Goal: Task Accomplishment & Management: Manage account settings

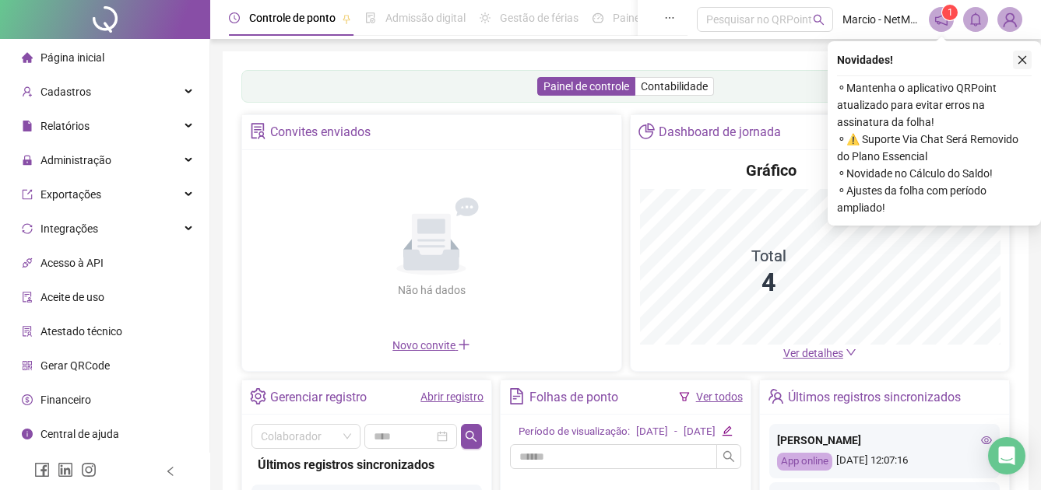
click at [1022, 60] on icon "close" at bounding box center [1022, 60] width 9 height 9
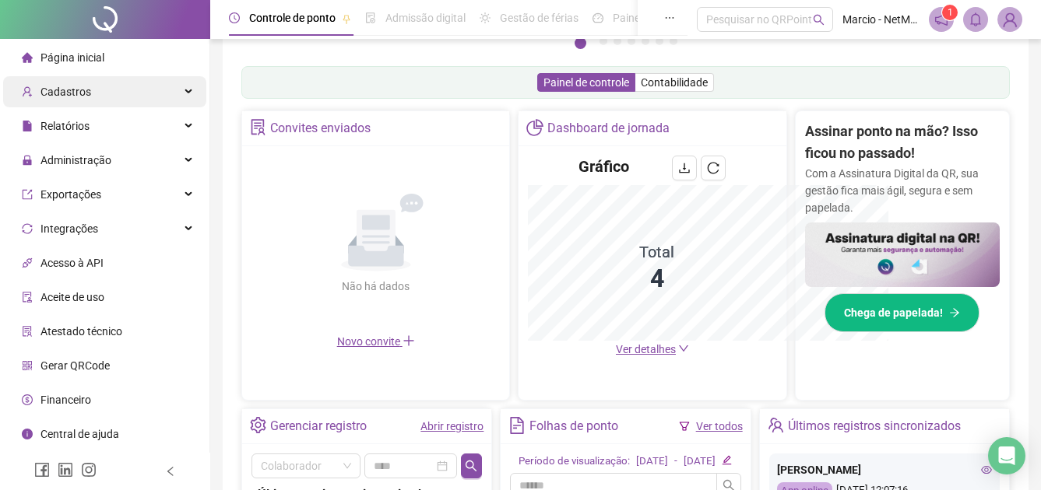
scroll to position [385, 0]
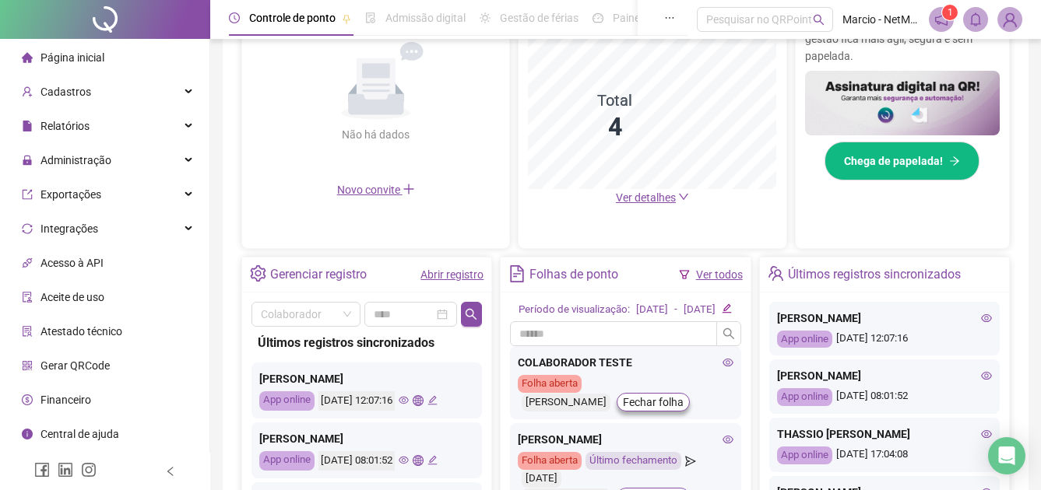
click at [451, 275] on link "Abrir registro" at bounding box center [451, 275] width 63 height 12
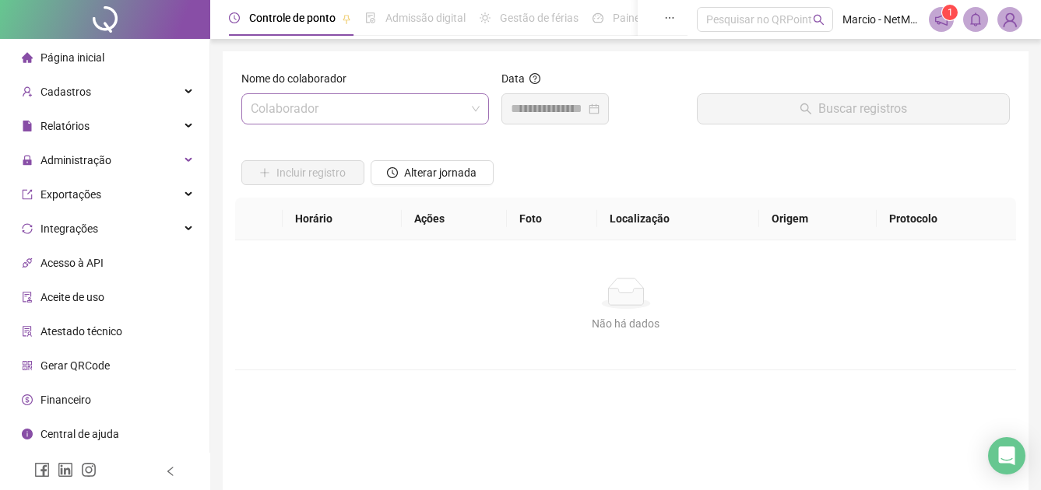
click at [339, 104] on input "search" at bounding box center [358, 109] width 215 height 30
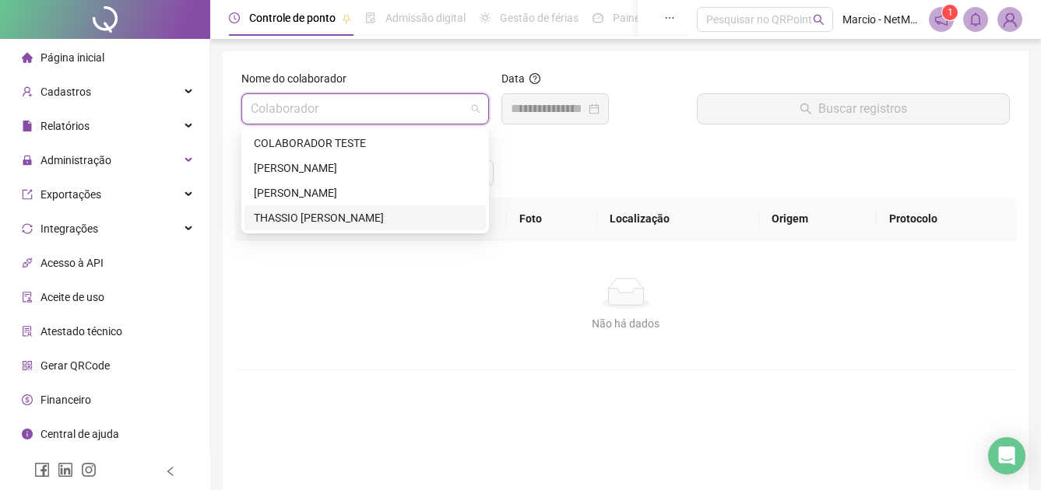
click at [351, 216] on div "THASSIO [PERSON_NAME]" at bounding box center [365, 217] width 223 height 17
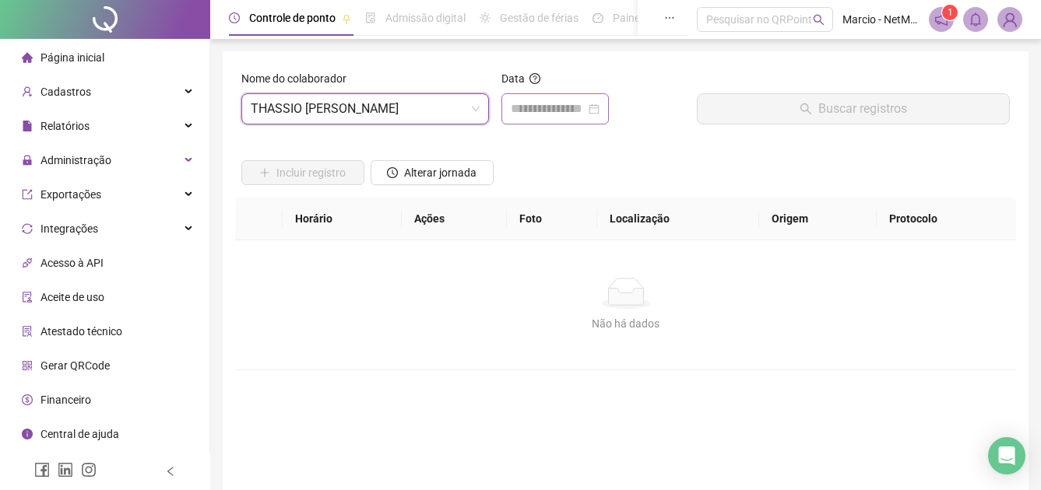
click at [609, 110] on div at bounding box center [554, 108] width 107 height 31
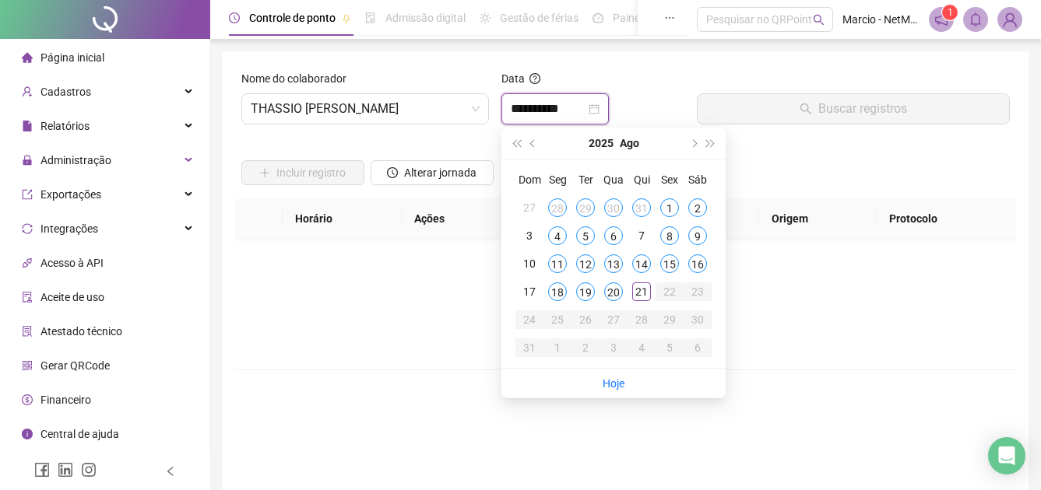
type input "**********"
click at [643, 292] on div "21" at bounding box center [641, 292] width 19 height 19
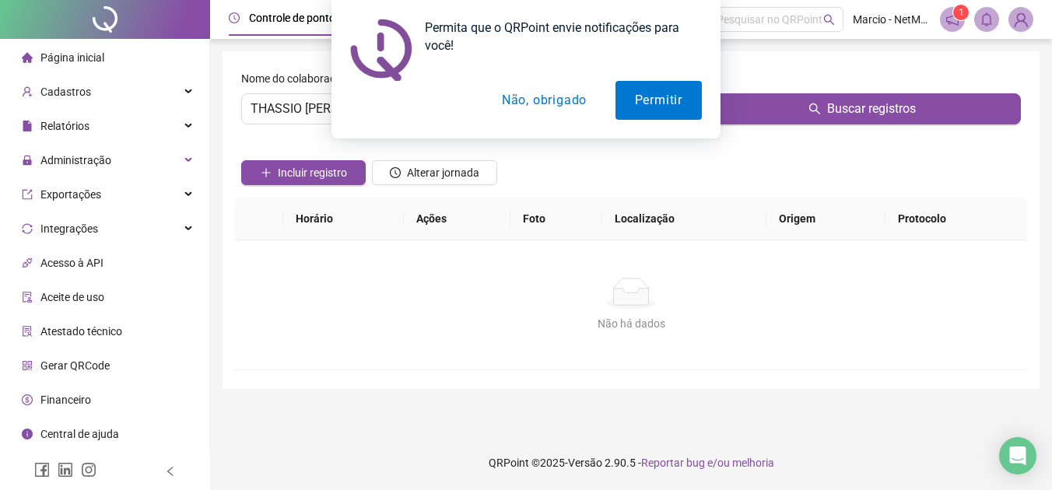
click at [771, 109] on div "Permita que o QRPoint envie notificações para você! Permitir Não, obrigado" at bounding box center [526, 69] width 1052 height 139
click at [649, 104] on button "Permitir" at bounding box center [659, 100] width 86 height 39
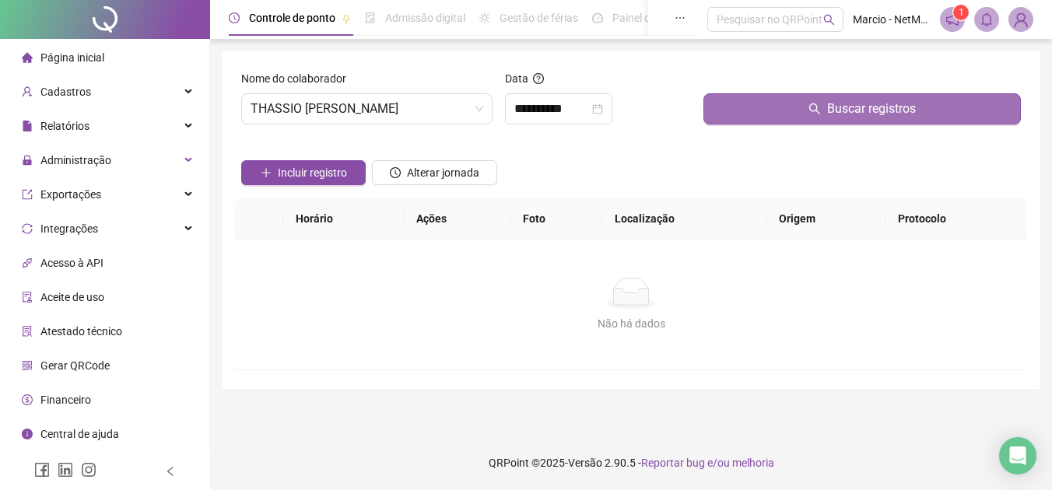
click at [775, 102] on button "Buscar registros" at bounding box center [863, 108] width 318 height 31
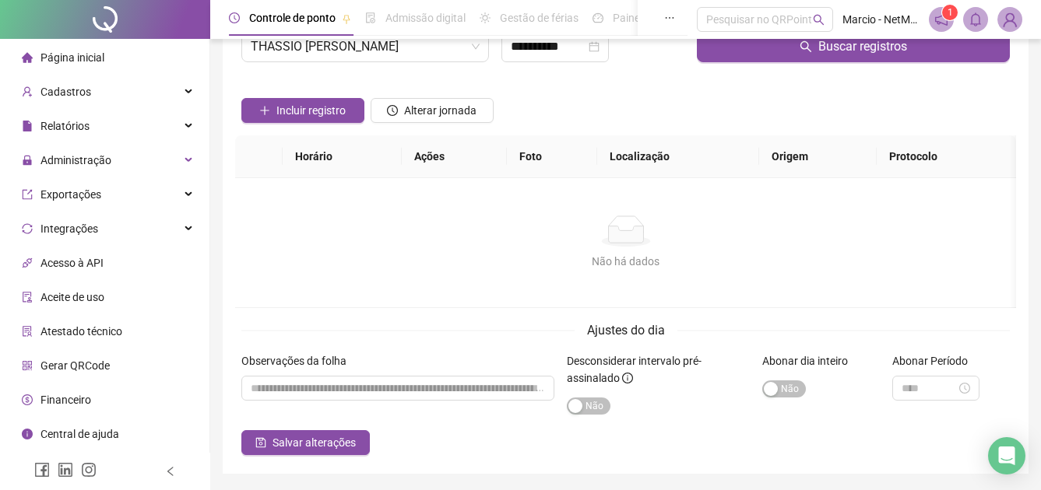
scroll to position [35, 0]
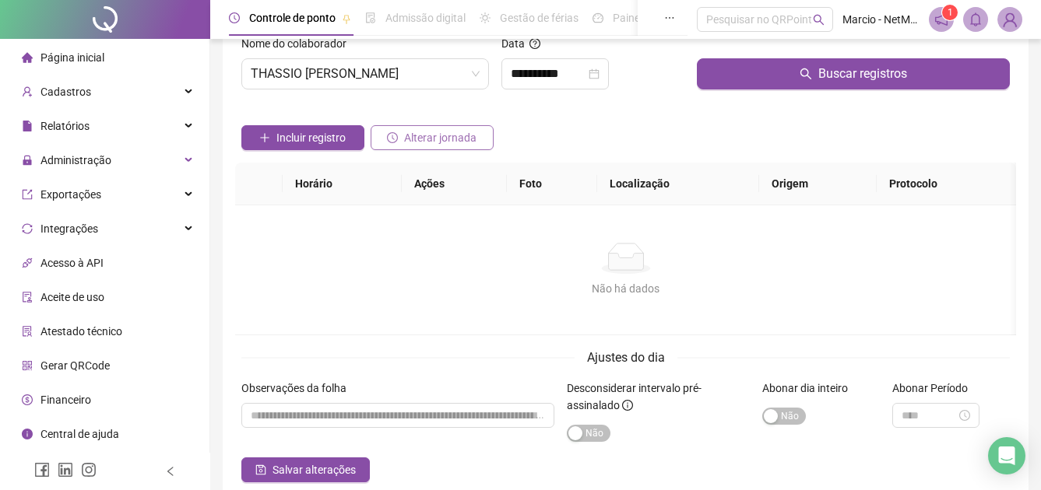
click at [462, 144] on span "Alterar jornada" at bounding box center [440, 137] width 72 height 17
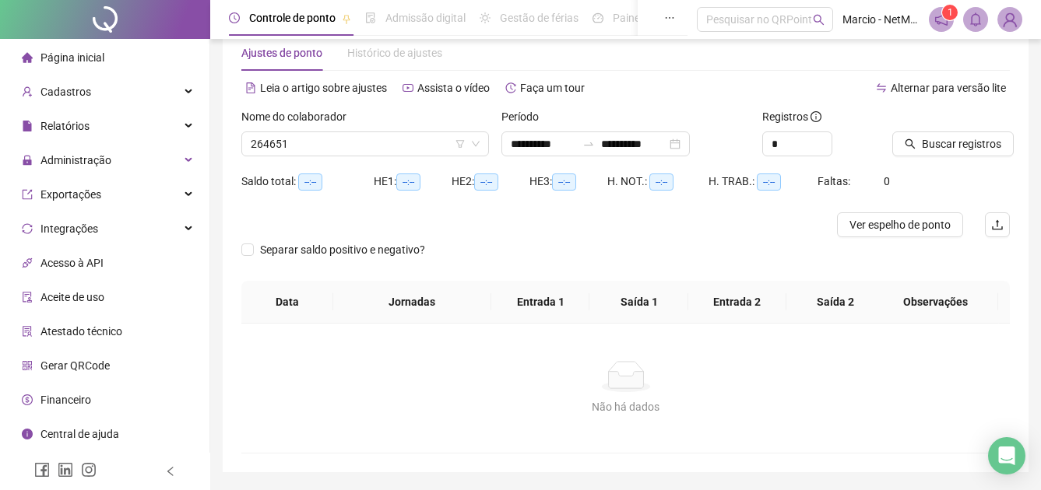
type input "**********"
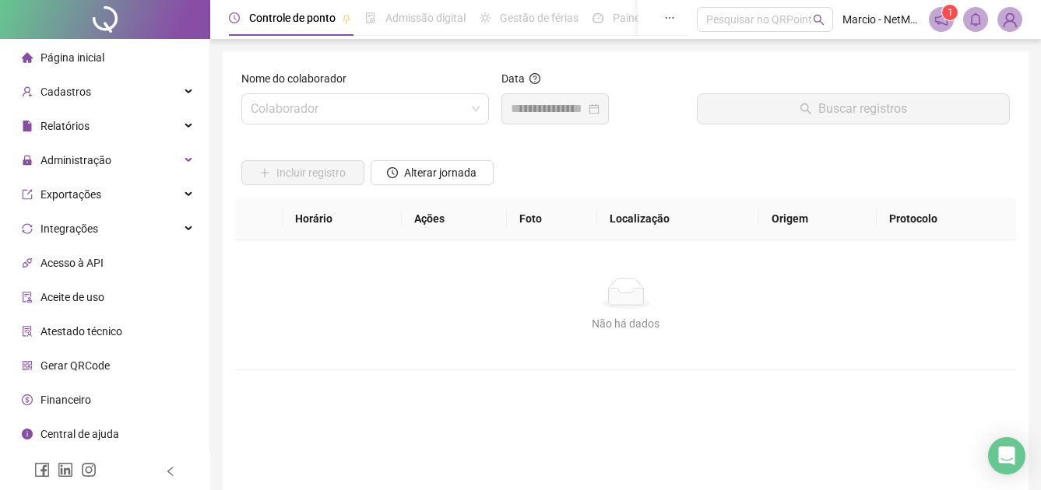
scroll to position [35, 0]
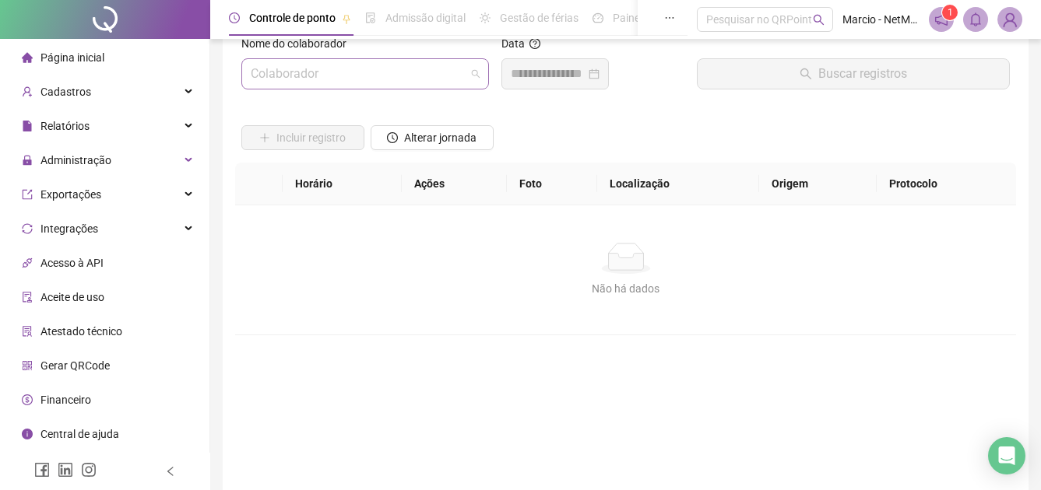
click at [379, 79] on input "search" at bounding box center [358, 74] width 215 height 30
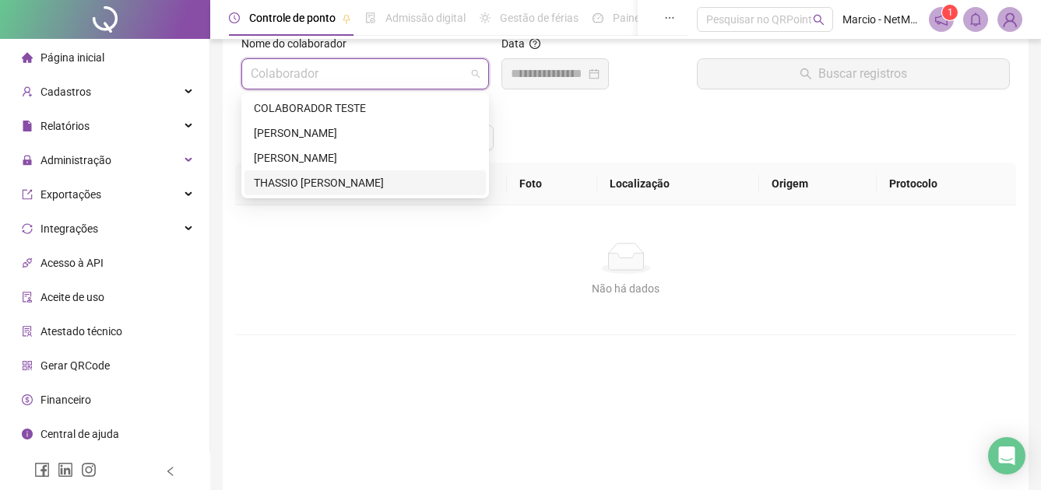
click at [391, 195] on div "THASSIO [PERSON_NAME]" at bounding box center [364, 182] width 241 height 25
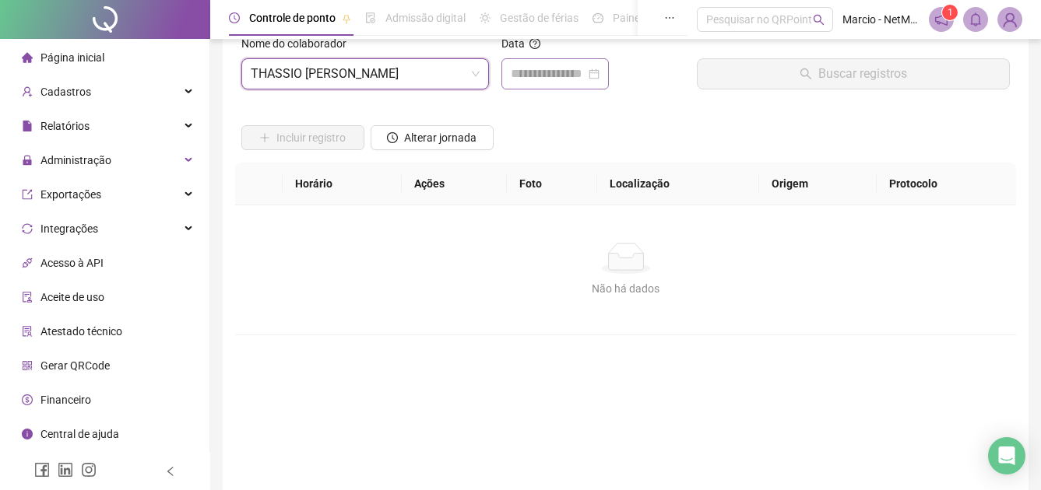
click at [599, 72] on div at bounding box center [555, 74] width 89 height 19
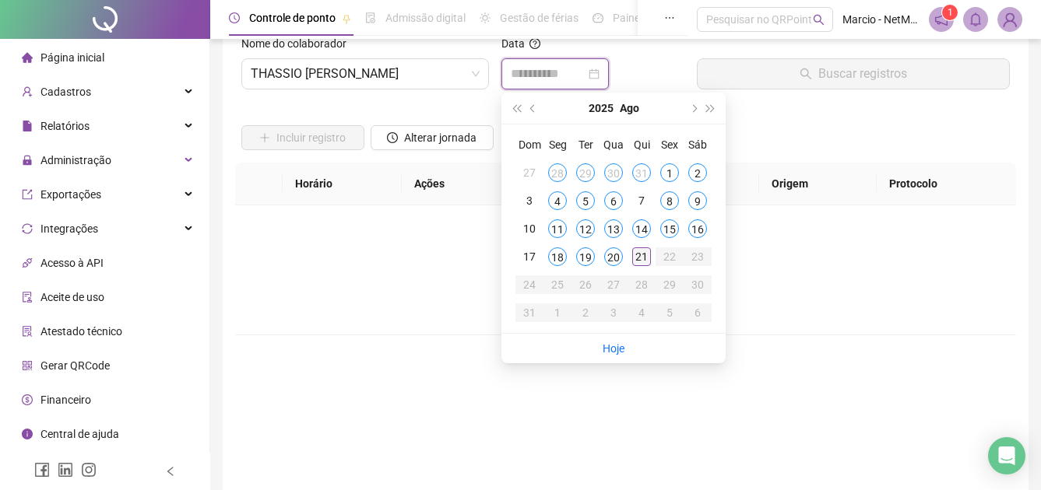
type input "**********"
click at [644, 255] on div "21" at bounding box center [641, 257] width 19 height 19
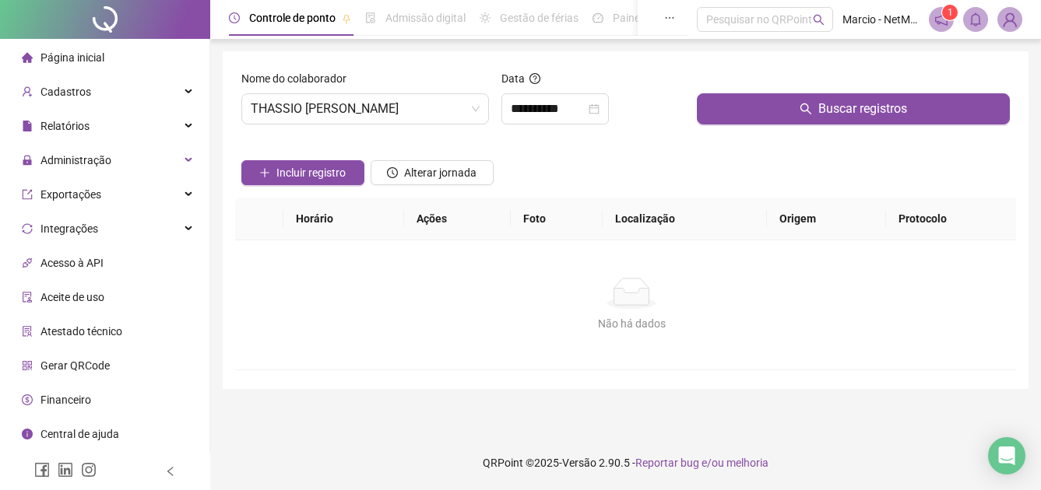
scroll to position [0, 0]
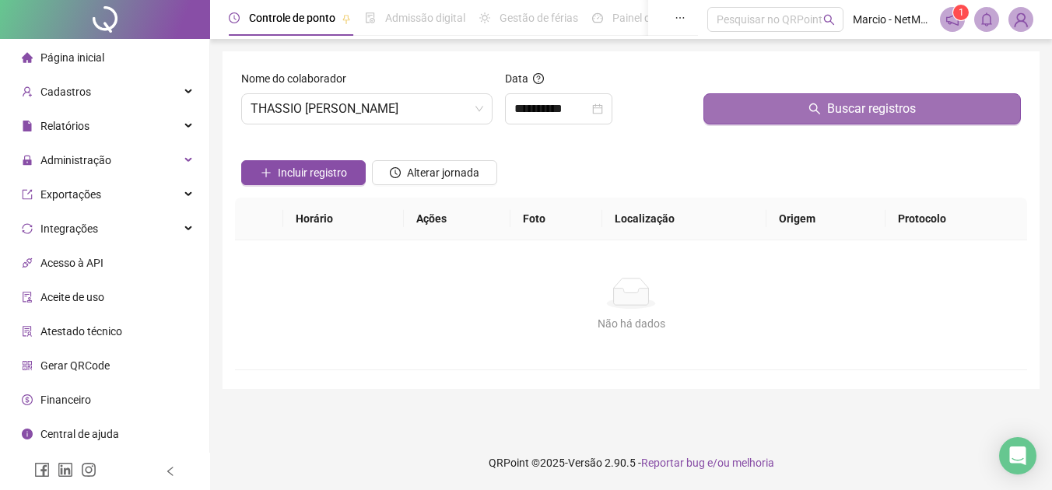
click at [788, 120] on button "Buscar registros" at bounding box center [863, 108] width 318 height 31
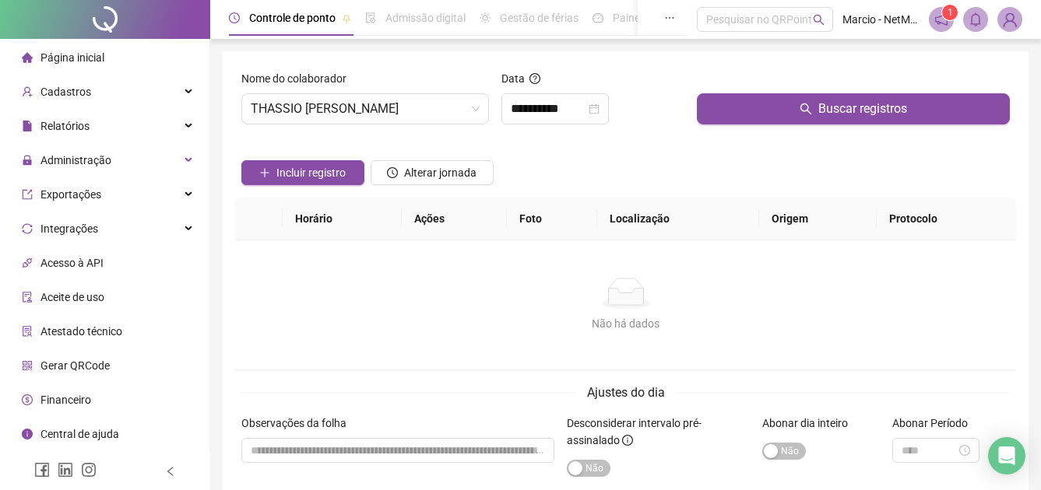
click at [577, 160] on div "Incluir registro Alterar jornada" at bounding box center [625, 167] width 774 height 61
click at [326, 163] on button "Incluir registro" at bounding box center [302, 172] width 123 height 25
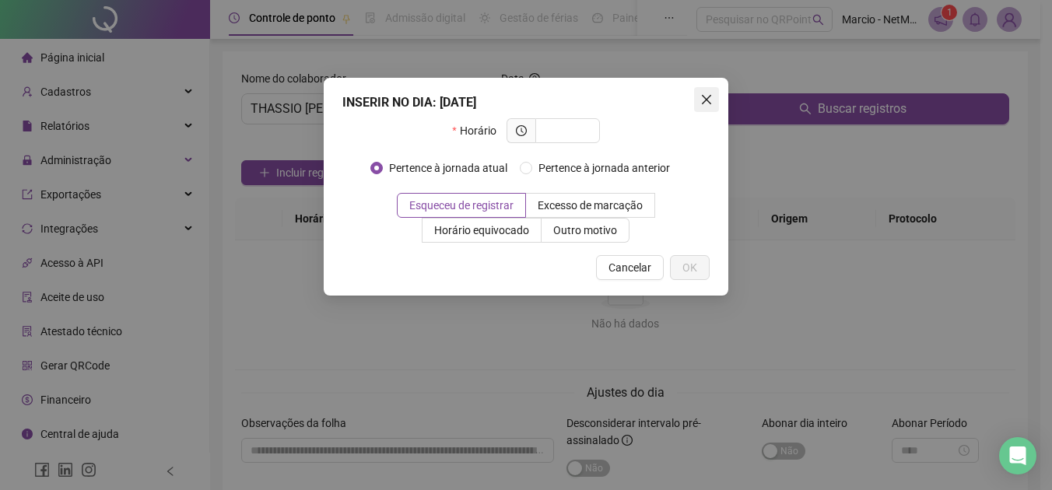
click at [704, 91] on button "Close" at bounding box center [706, 99] width 25 height 25
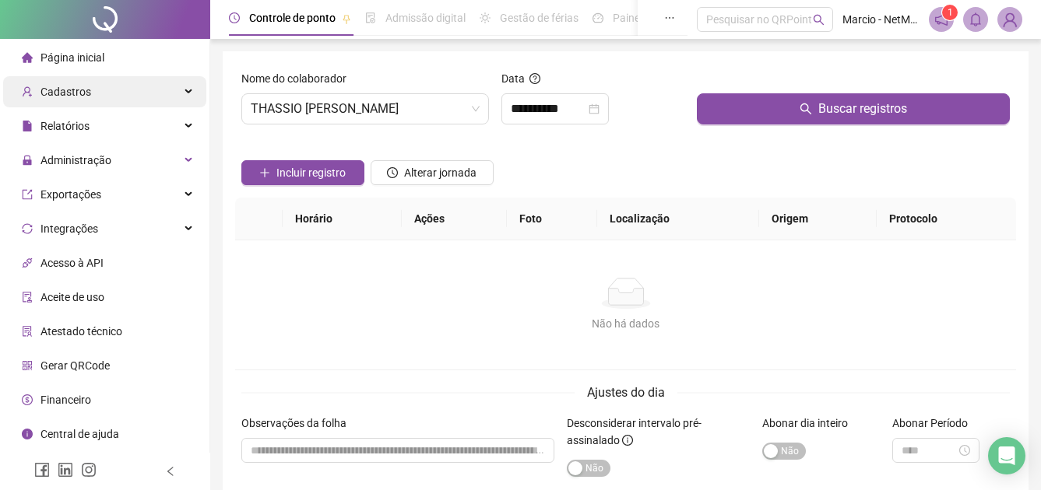
click at [175, 83] on div "Cadastros" at bounding box center [104, 91] width 203 height 31
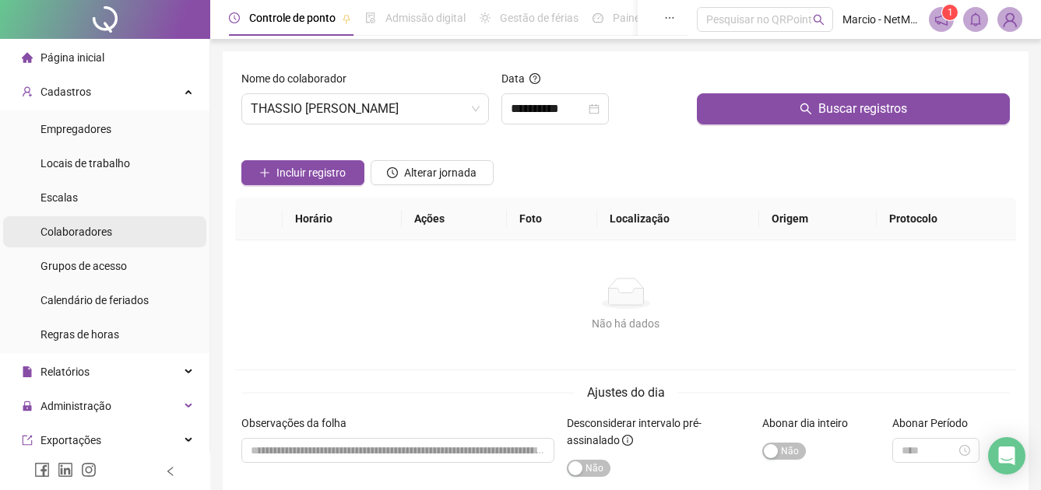
click at [135, 228] on li "Colaboradores" at bounding box center [104, 231] width 203 height 31
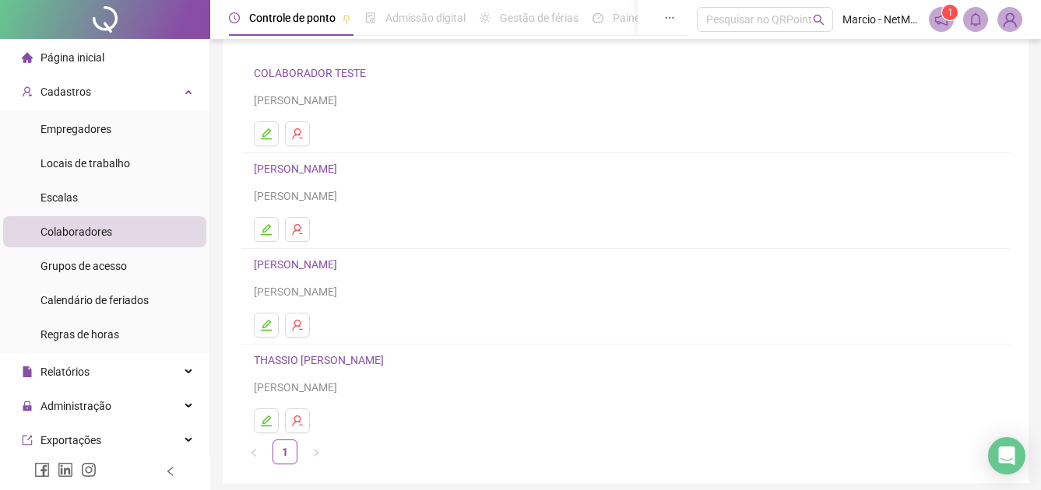
scroll to position [156, 0]
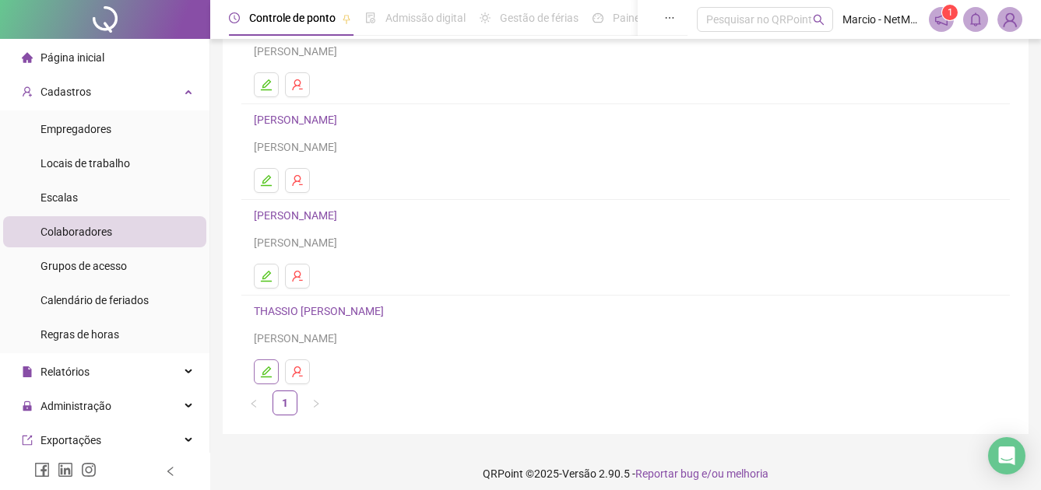
click at [267, 364] on button "button" at bounding box center [266, 372] width 25 height 25
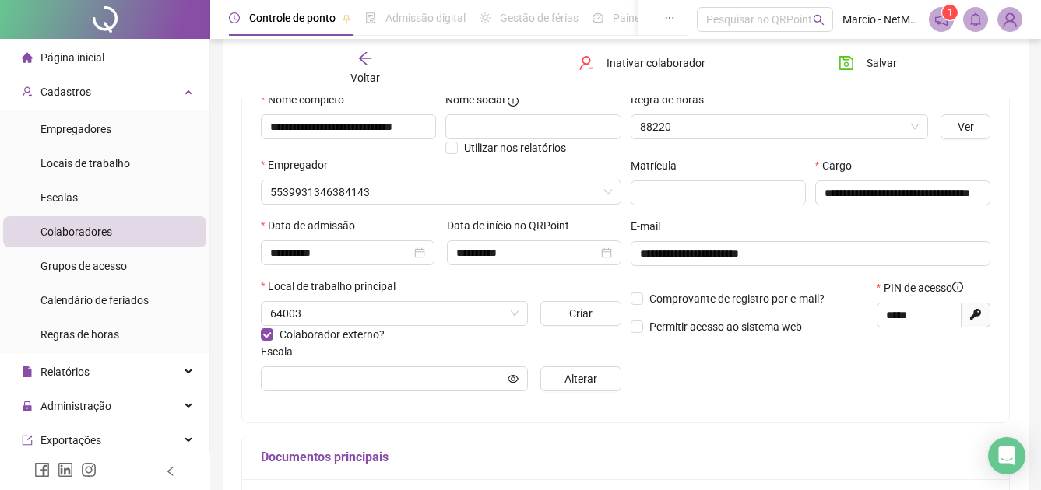
type input "******"
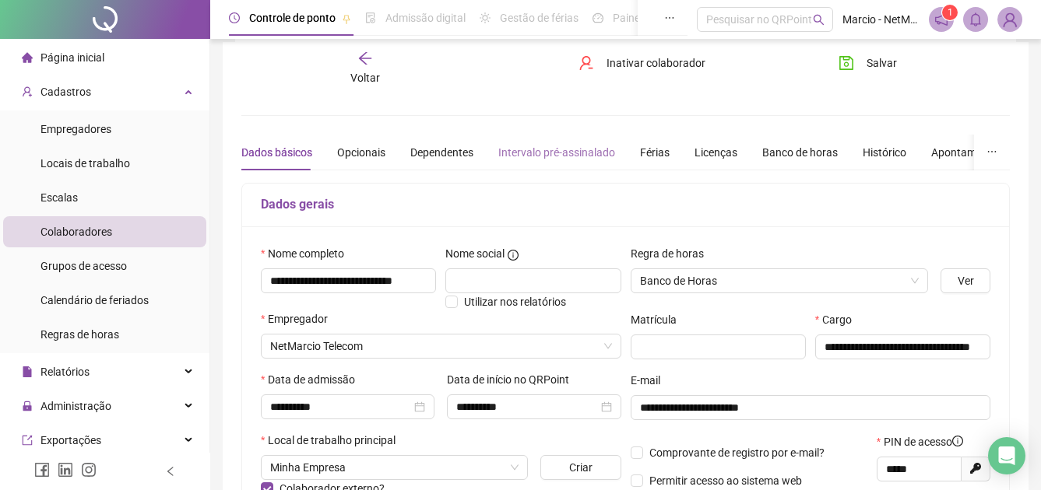
scroll to position [0, 0]
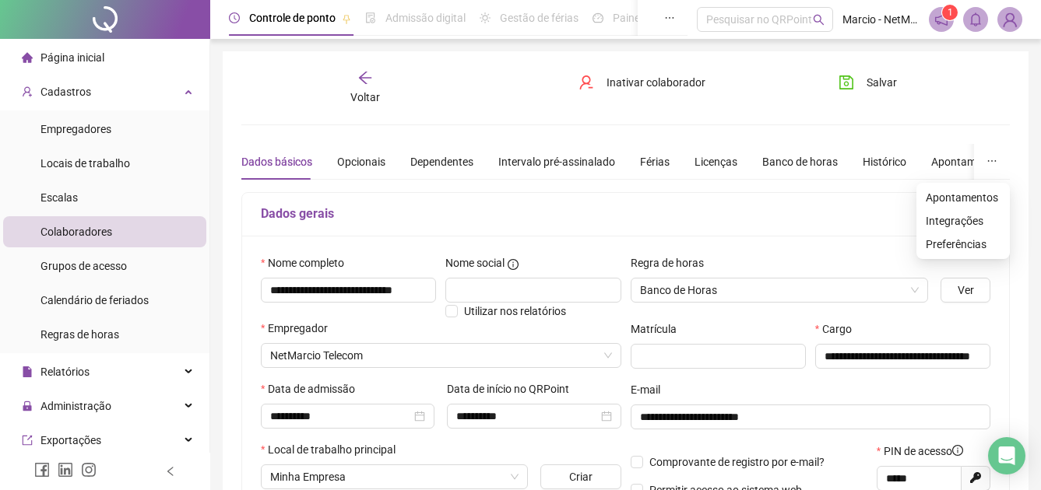
click at [985, 162] on button "button" at bounding box center [992, 162] width 36 height 36
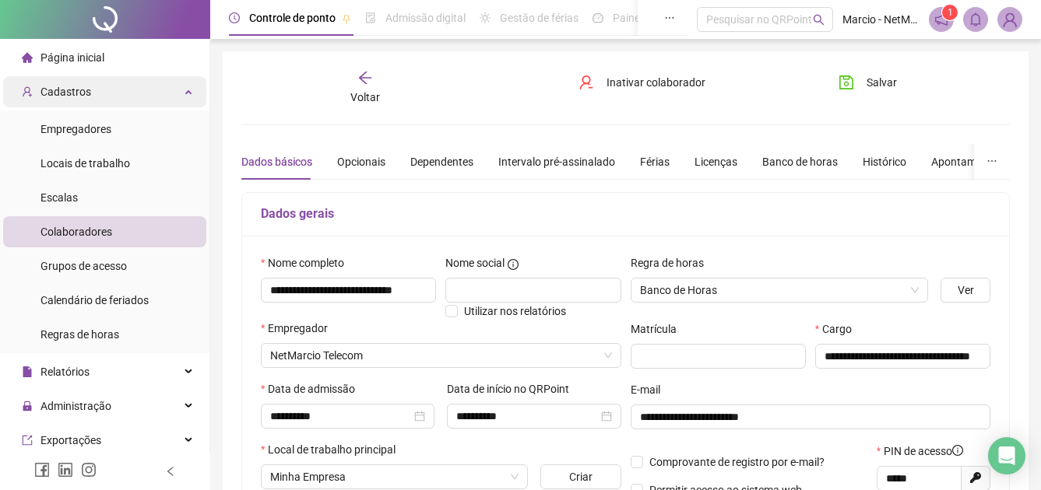
click at [130, 93] on div "Cadastros" at bounding box center [104, 91] width 203 height 31
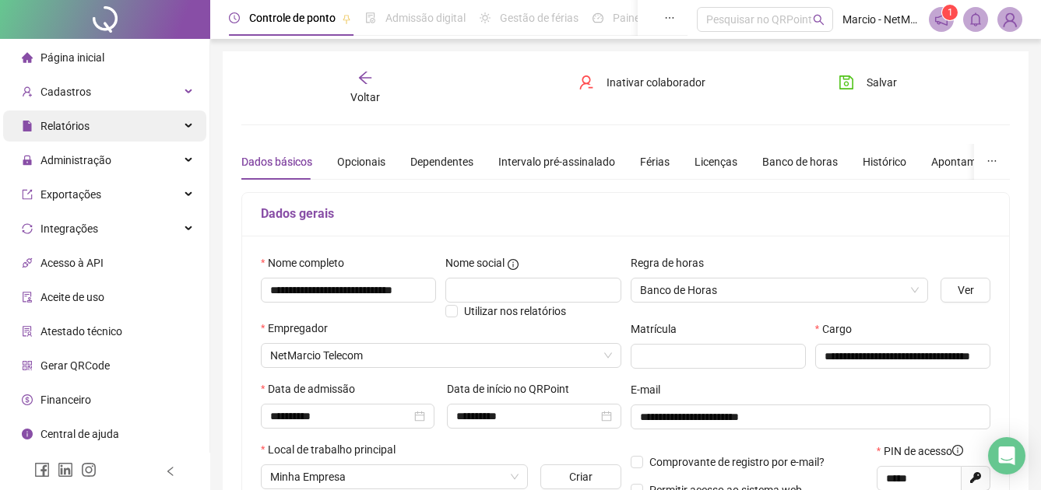
click at [118, 132] on div "Relatórios" at bounding box center [104, 126] width 203 height 31
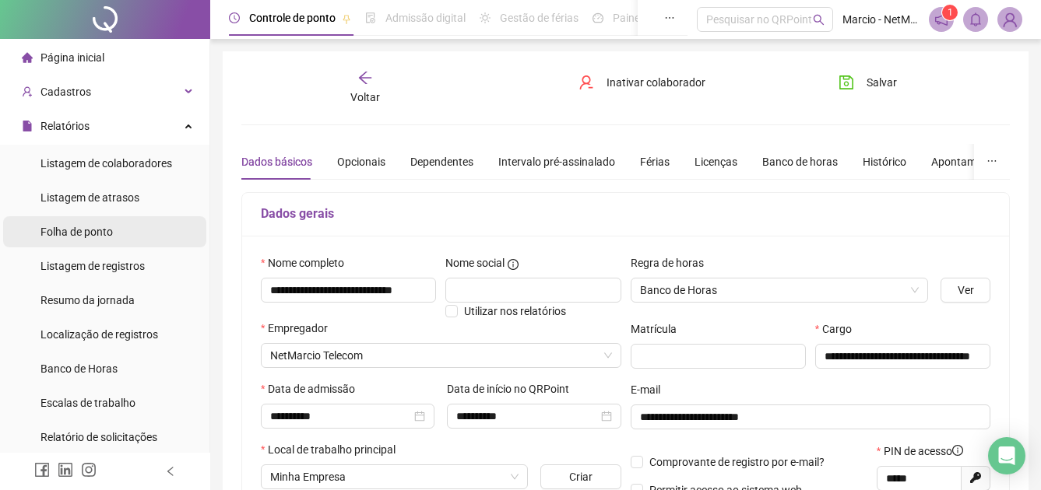
click at [127, 233] on li "Folha de ponto" at bounding box center [104, 231] width 203 height 31
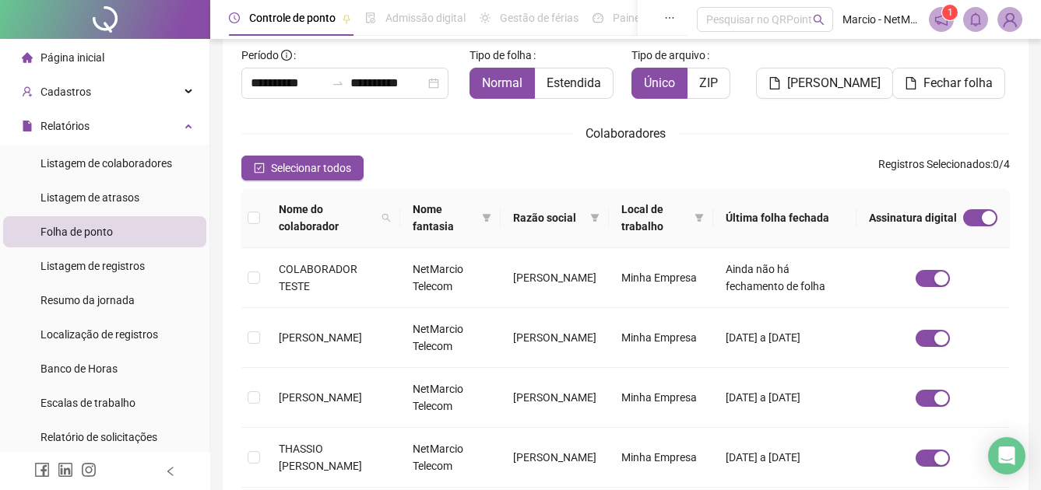
scroll to position [233, 0]
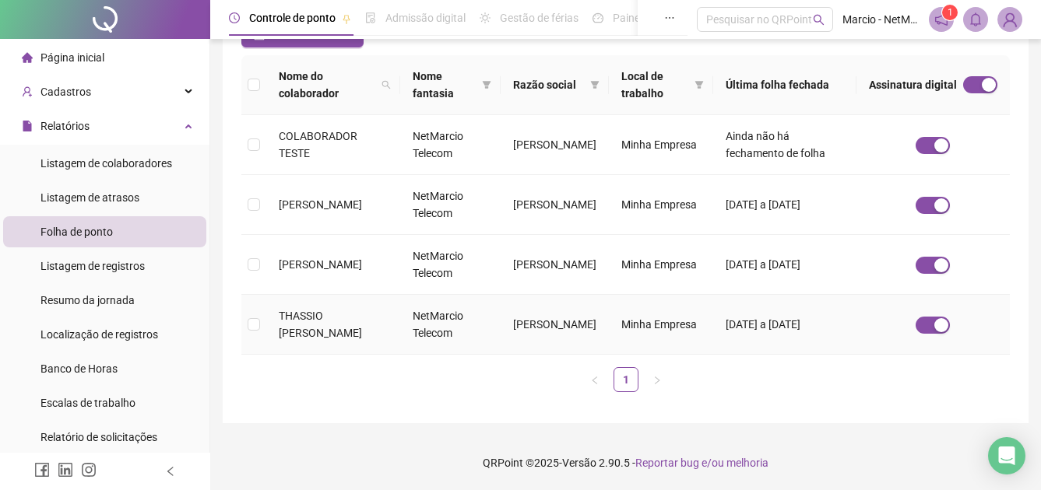
click at [277, 320] on td "THASSIO [PERSON_NAME]" at bounding box center [333, 325] width 134 height 60
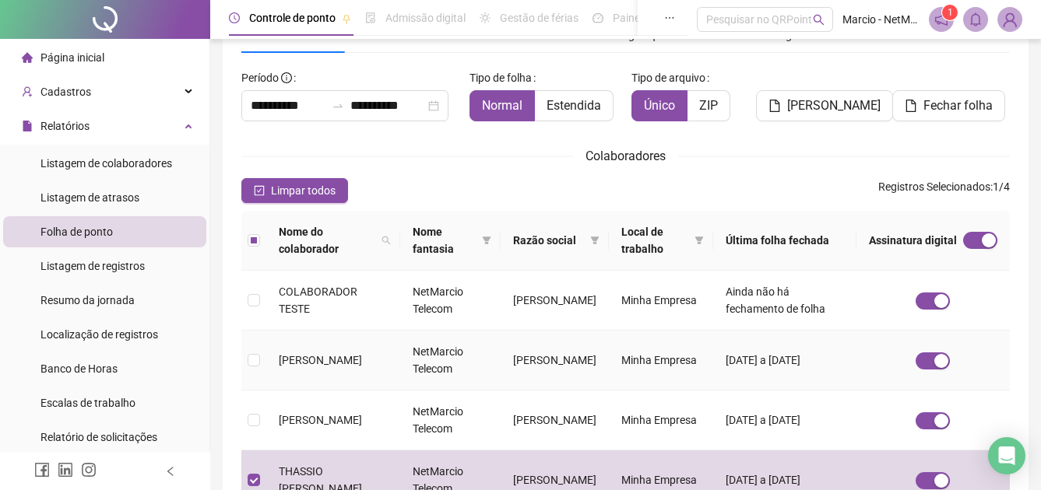
scroll to position [0, 0]
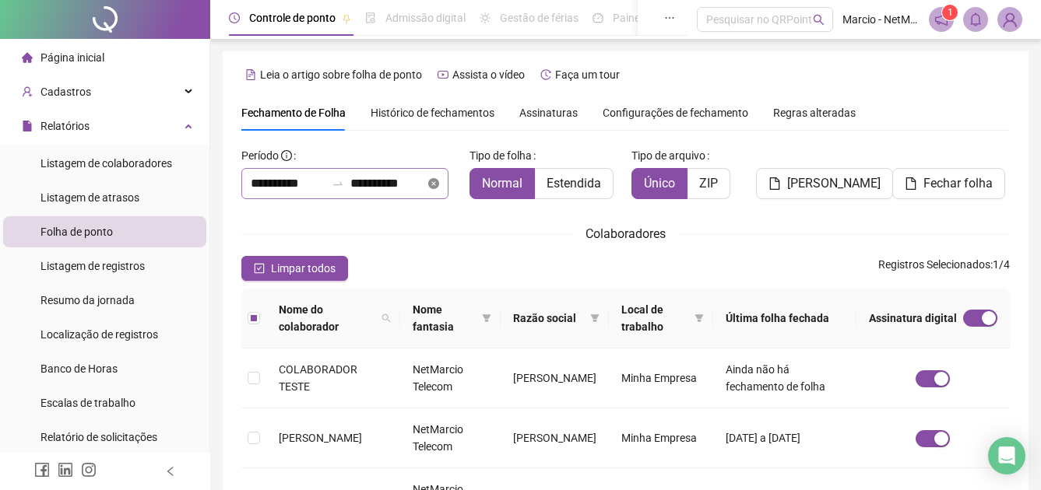
click at [439, 185] on icon "close-circle" at bounding box center [433, 183] width 11 height 11
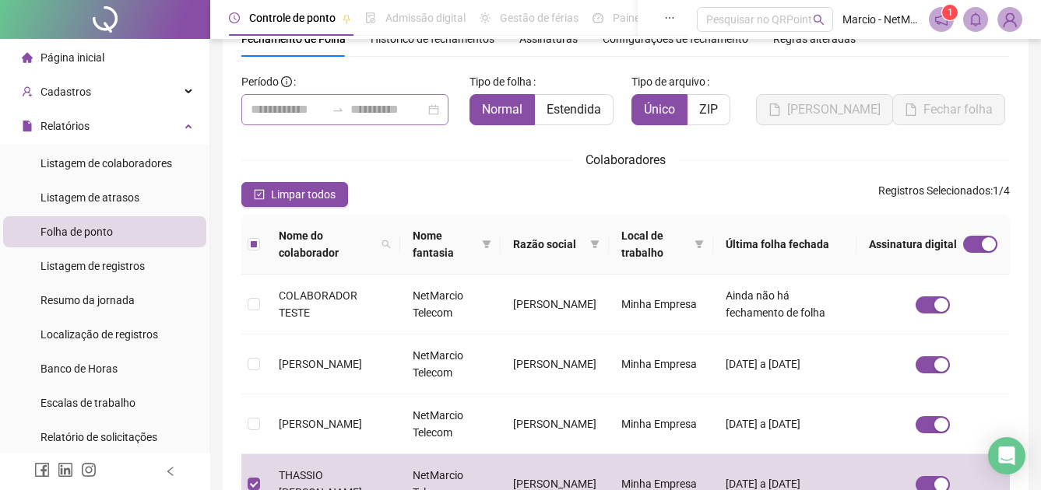
click at [445, 114] on div at bounding box center [344, 109] width 207 height 31
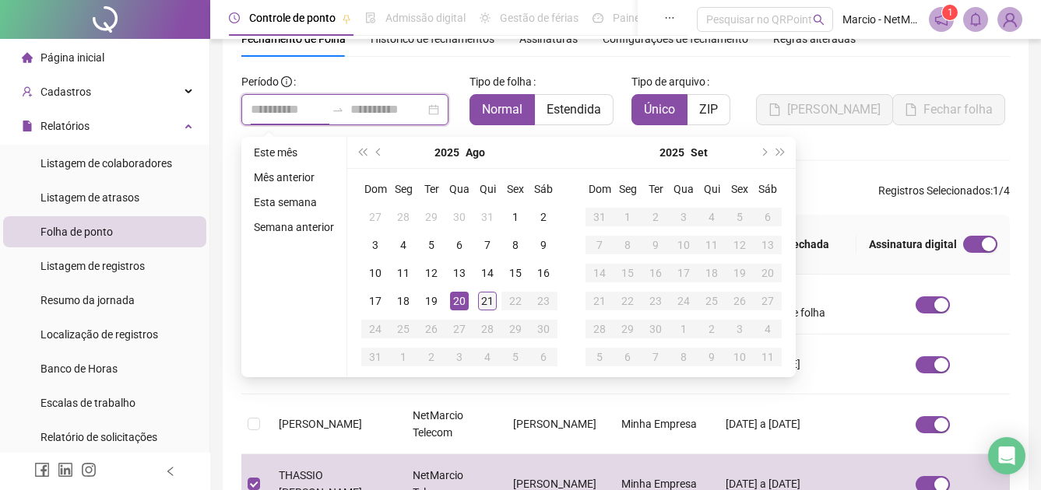
type input "**********"
click at [478, 302] on div "21" at bounding box center [487, 301] width 19 height 19
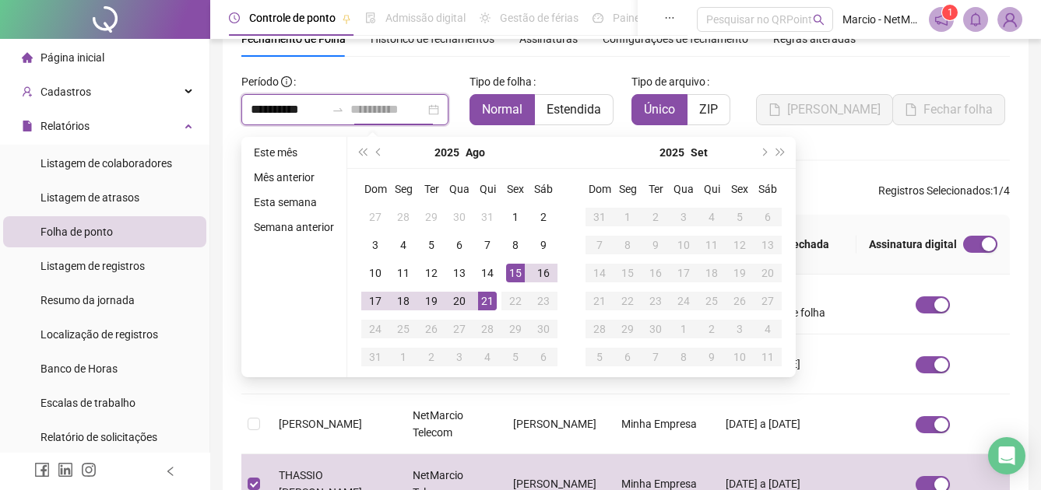
type input "**********"
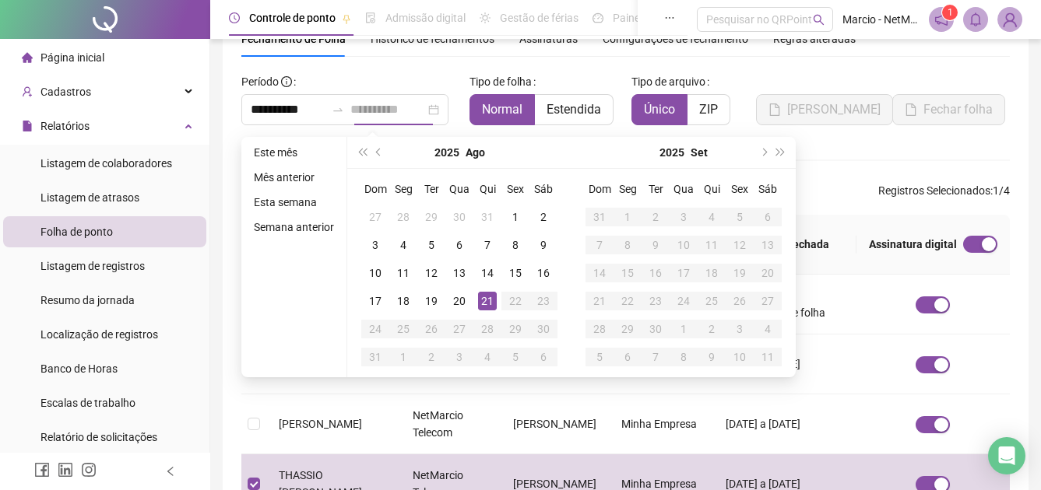
click at [488, 300] on div "21" at bounding box center [487, 301] width 19 height 19
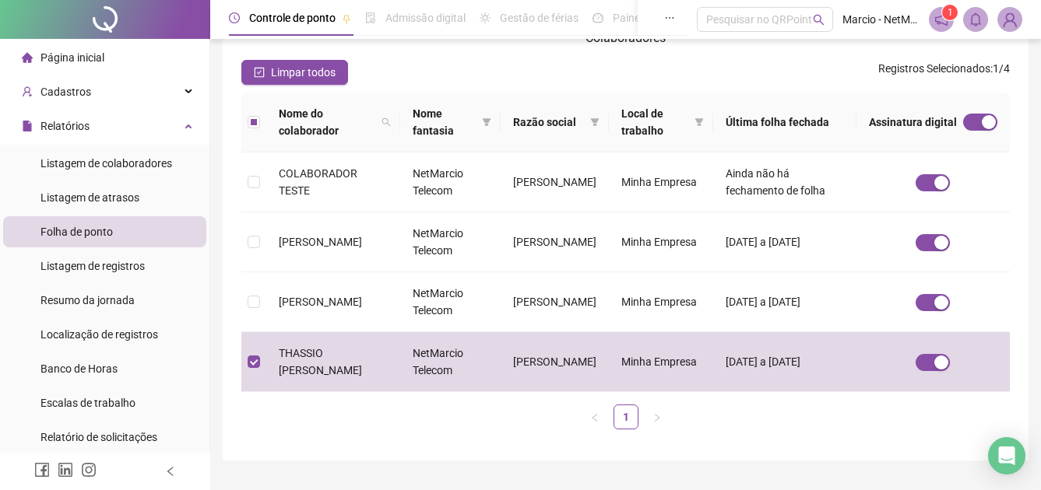
scroll to position [233, 0]
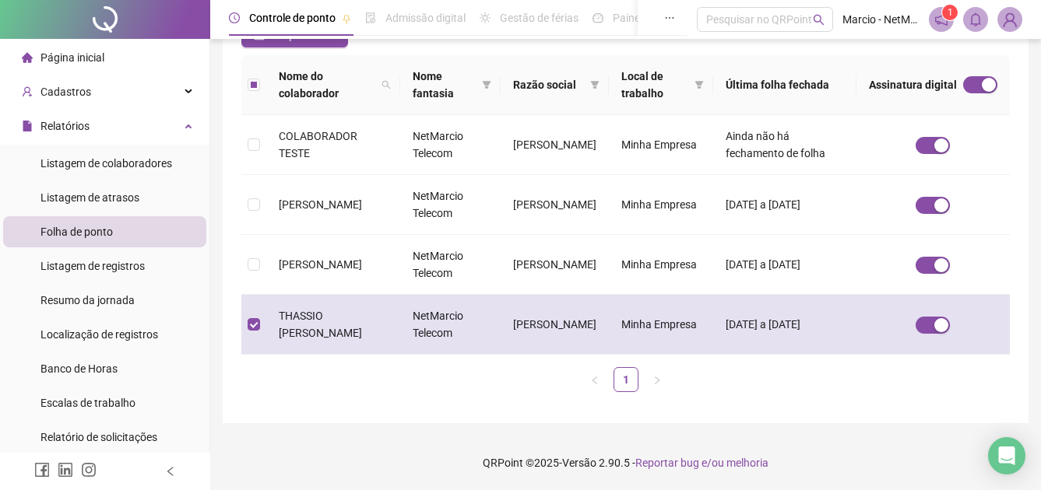
click at [432, 329] on td "NetMarcio Telecom" at bounding box center [450, 325] width 100 height 60
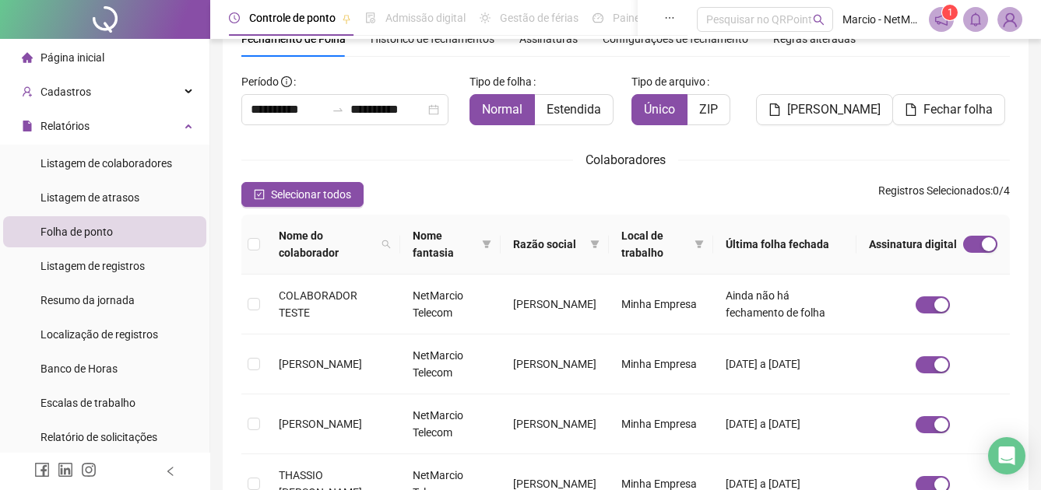
scroll to position [0, 0]
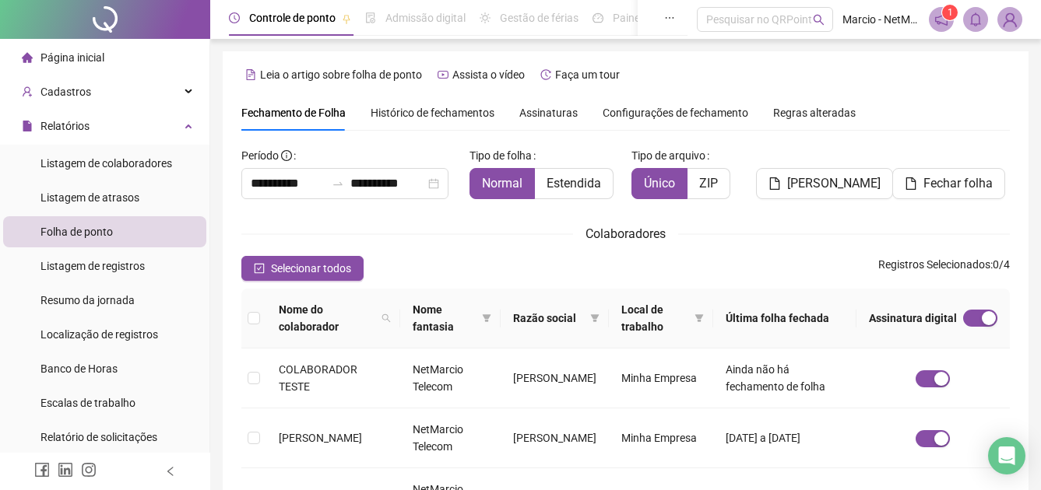
click at [430, 120] on div "Histórico de fechamentos" at bounding box center [432, 112] width 124 height 17
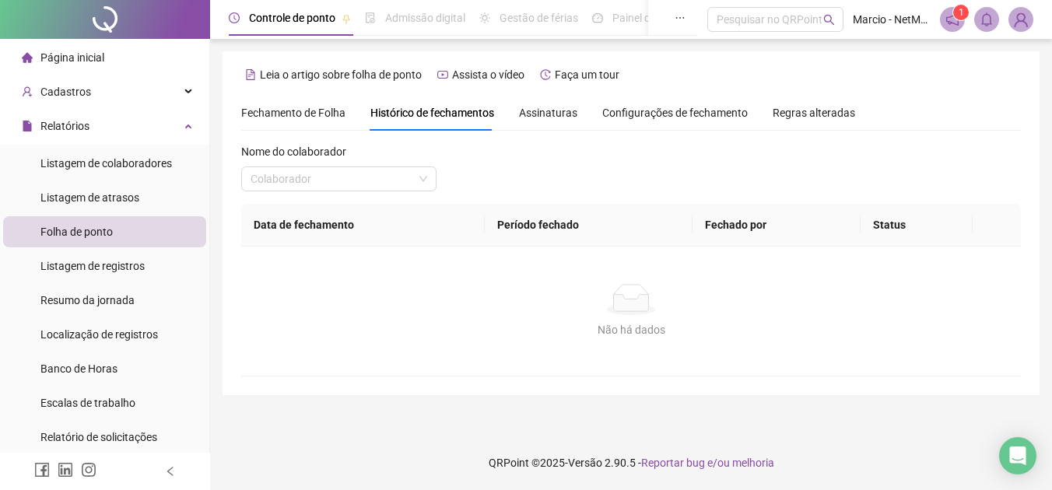
click at [551, 118] on span "Assinaturas" at bounding box center [548, 112] width 58 height 11
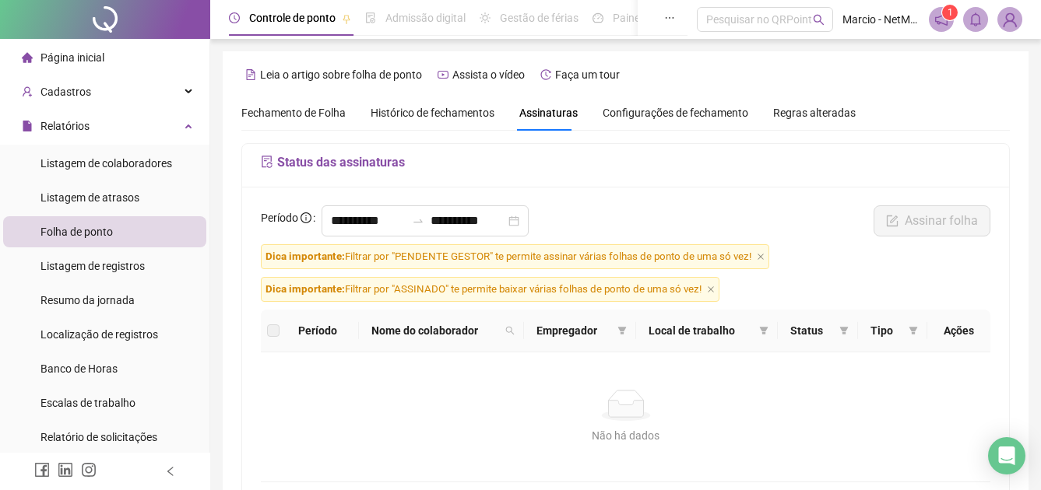
click at [650, 116] on span "Configurações de fechamento" at bounding box center [675, 112] width 146 height 11
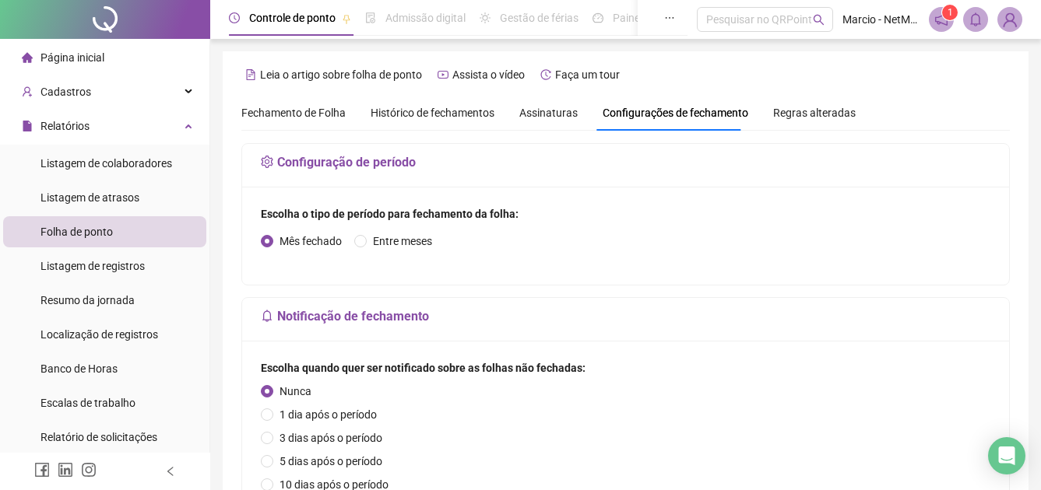
click at [785, 116] on span "Regras alteradas" at bounding box center [814, 112] width 83 height 11
click at [108, 88] on div "Cadastros" at bounding box center [104, 91] width 203 height 31
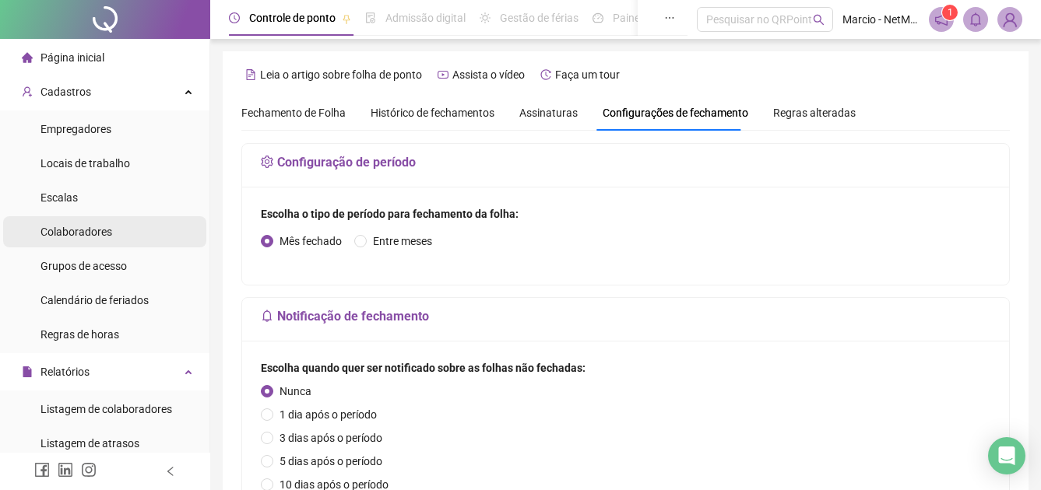
click at [108, 238] on span "Colaboradores" at bounding box center [76, 232] width 72 height 12
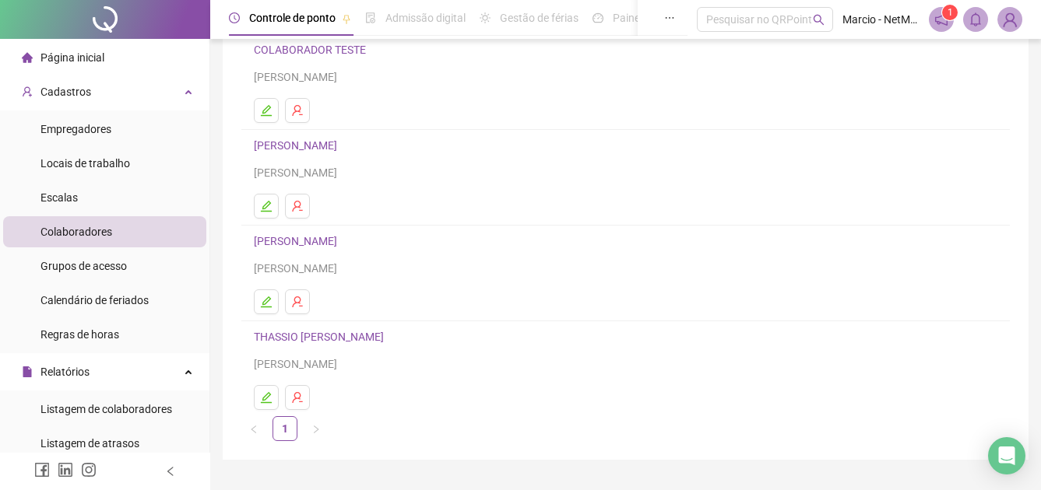
scroll to position [167, 0]
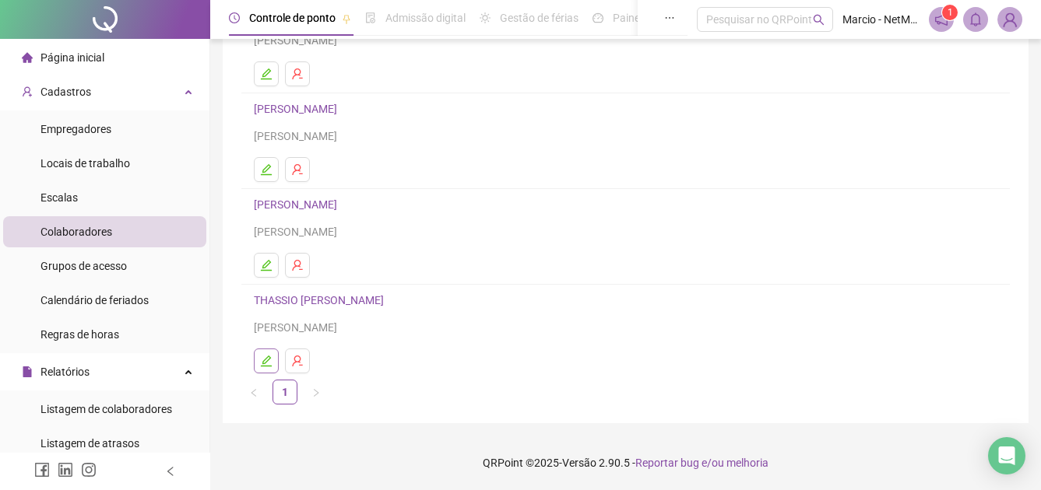
click at [274, 365] on button "button" at bounding box center [266, 361] width 25 height 25
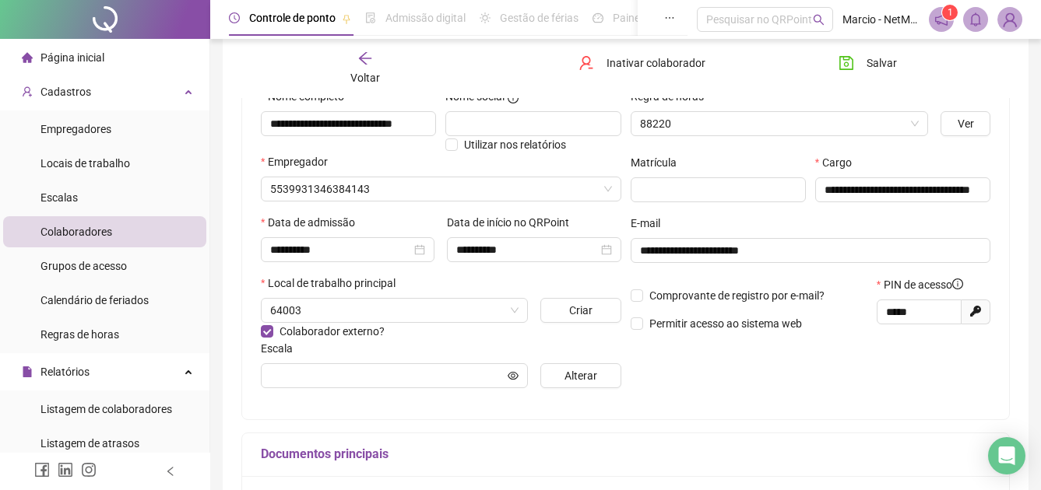
scroll to position [174, 0]
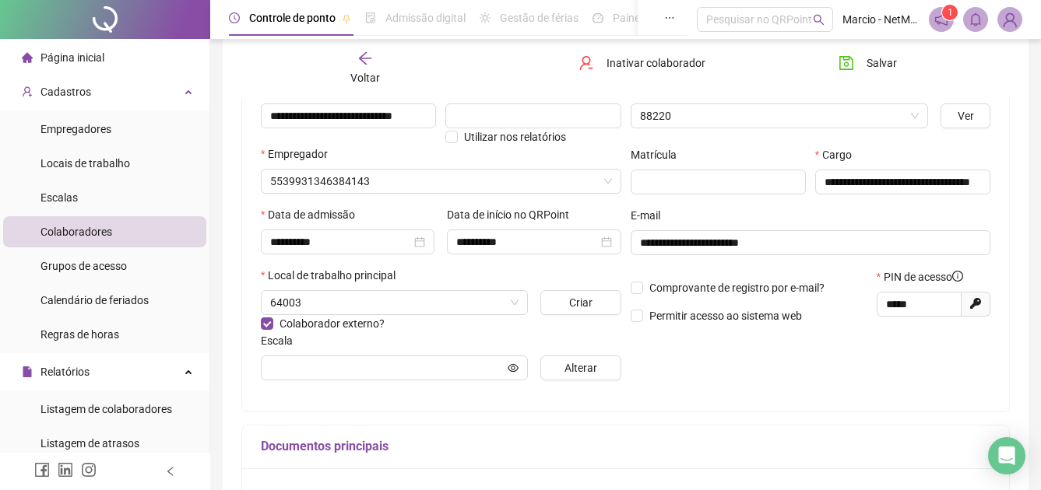
type input "******"
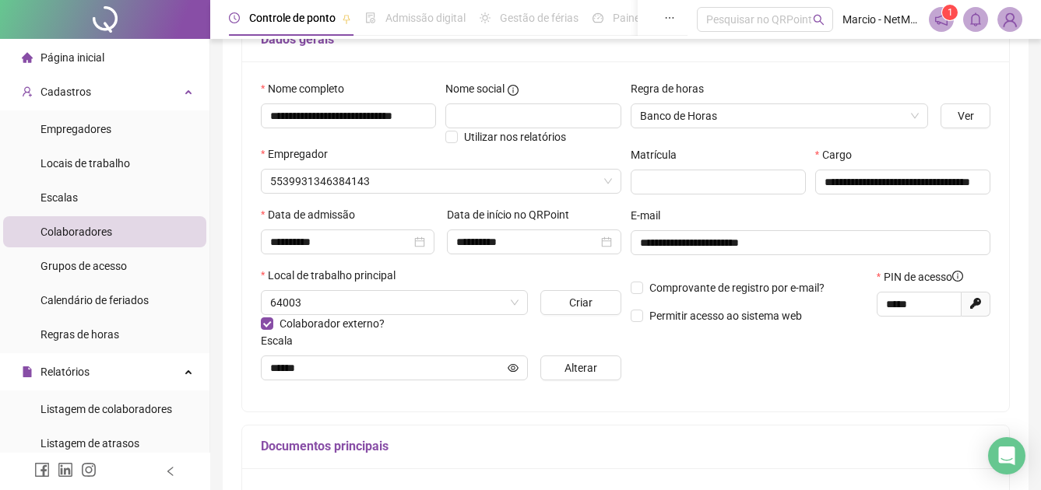
scroll to position [0, 0]
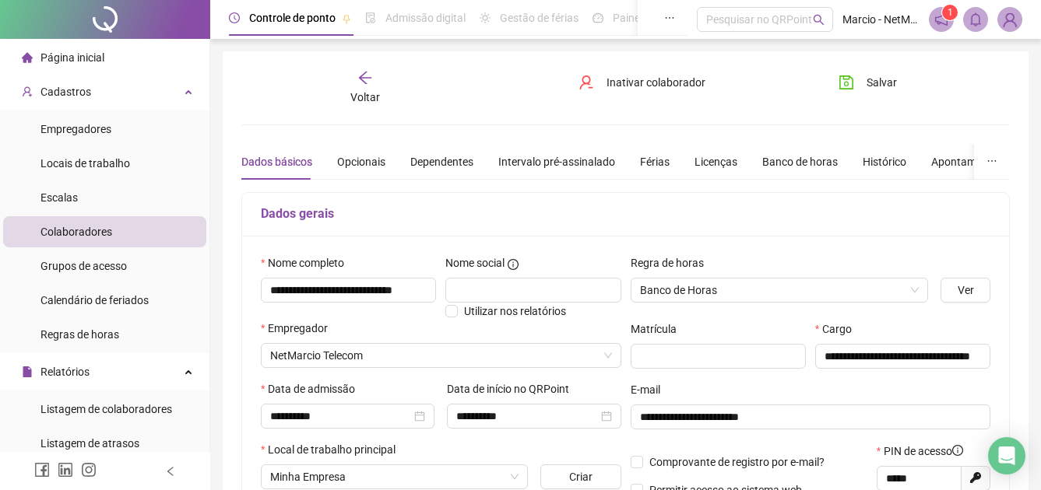
click at [144, 56] on li "Página inicial" at bounding box center [104, 57] width 203 height 31
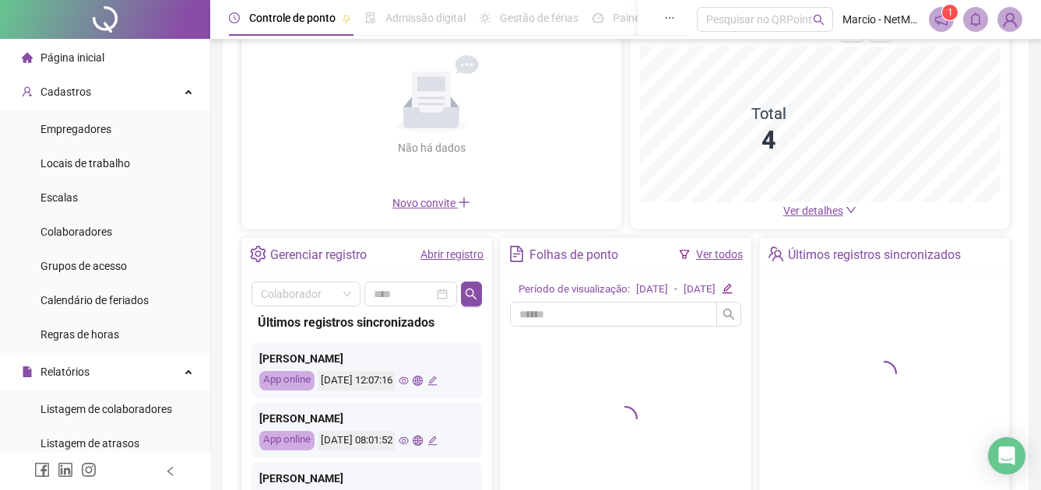
scroll to position [156, 0]
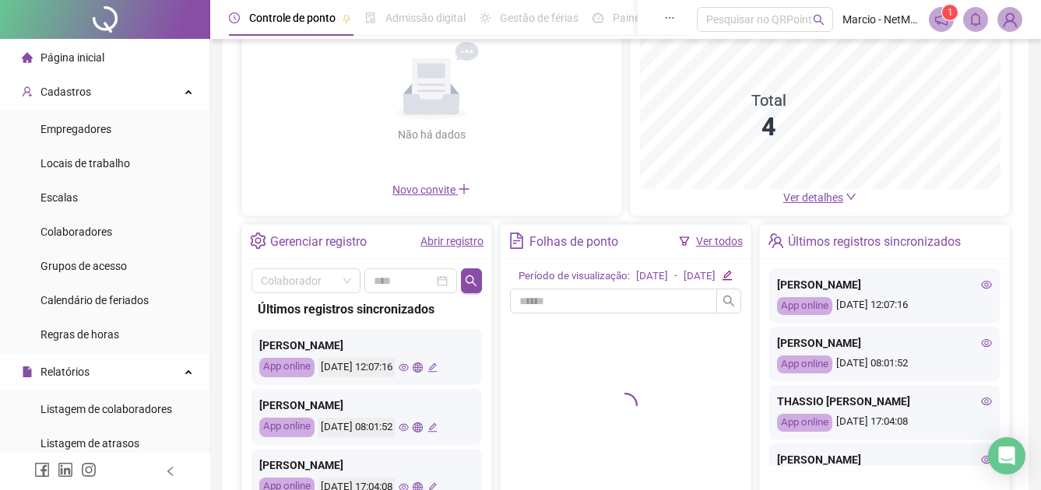
click at [459, 245] on link "Abrir registro" at bounding box center [451, 241] width 63 height 12
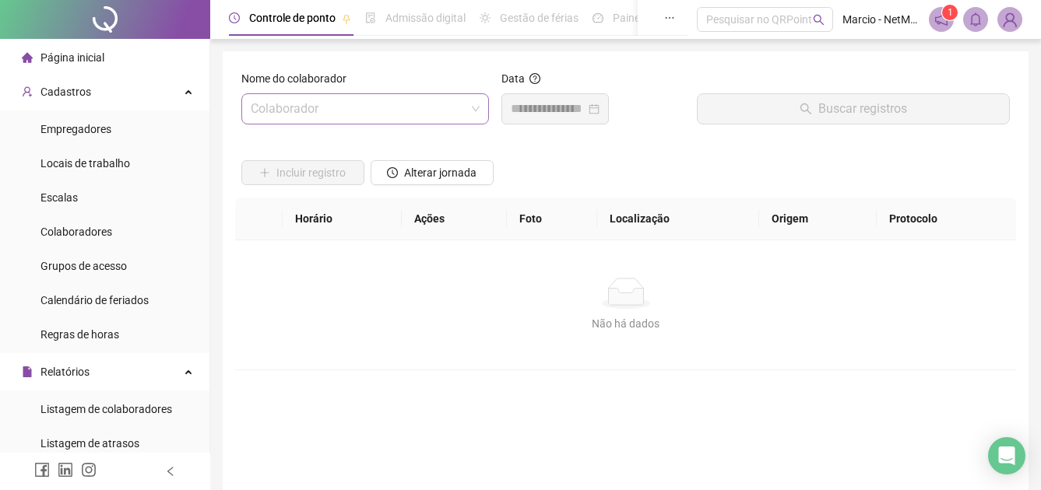
click at [447, 108] on input "search" at bounding box center [358, 109] width 215 height 30
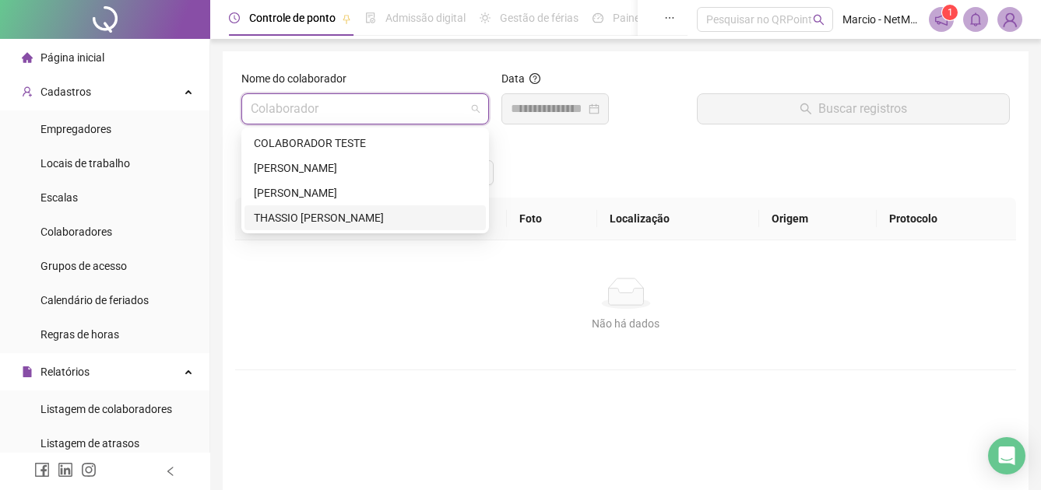
click at [363, 214] on div "THASSIO [PERSON_NAME]" at bounding box center [365, 217] width 223 height 17
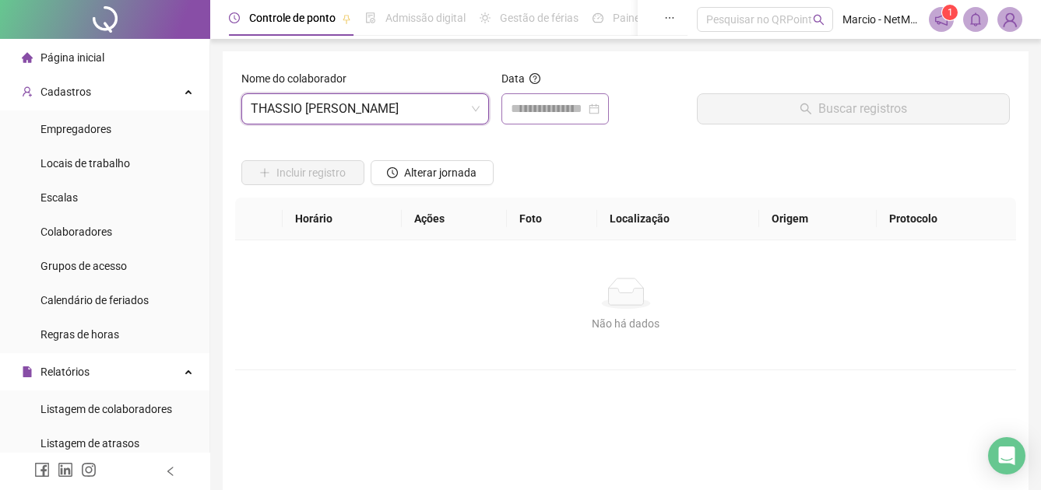
click at [599, 105] on div at bounding box center [555, 109] width 89 height 19
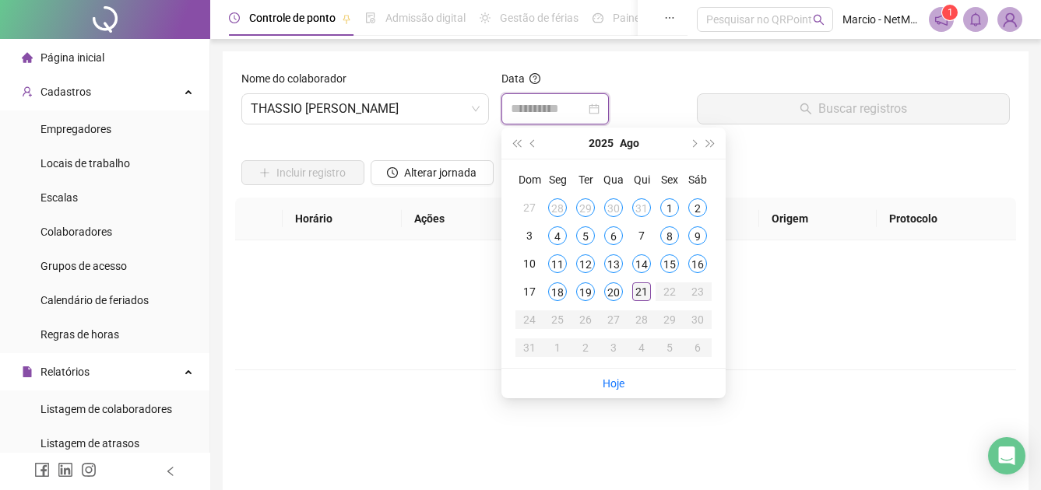
type input "**********"
click at [637, 292] on div "21" at bounding box center [641, 292] width 19 height 19
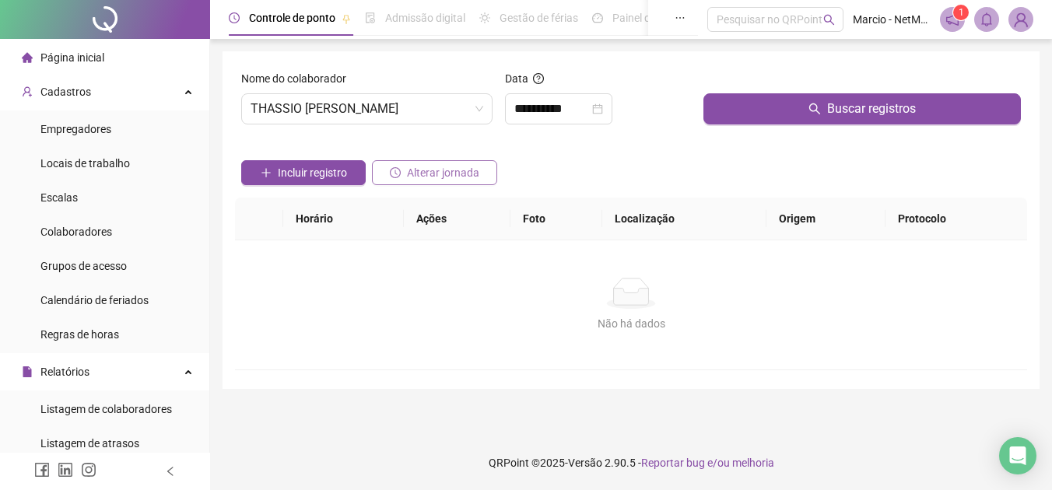
click at [456, 170] on span "Alterar jornada" at bounding box center [443, 172] width 72 height 17
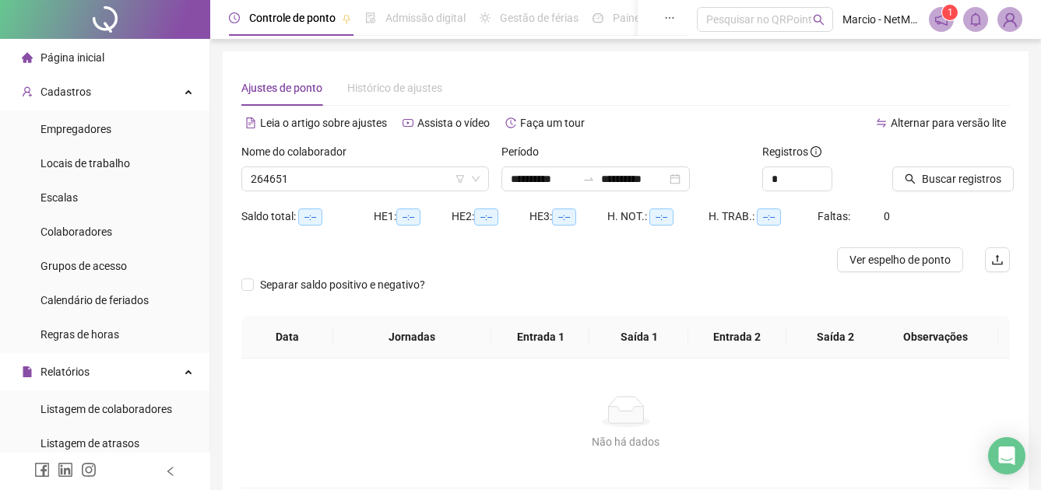
type input "**********"
click at [690, 180] on div "**********" at bounding box center [595, 179] width 188 height 25
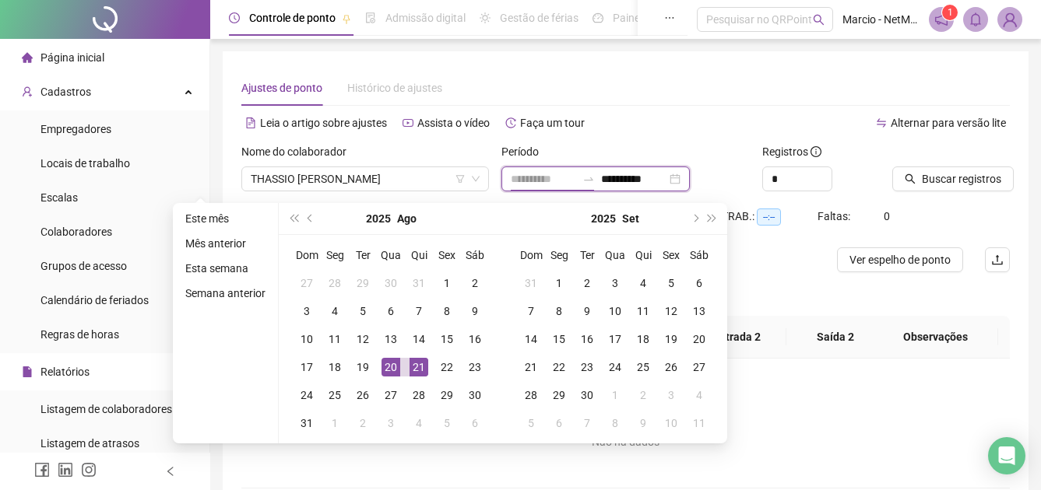
type input "**********"
click at [407, 363] on td "21" at bounding box center [419, 367] width 28 height 28
click at [412, 363] on div "21" at bounding box center [418, 367] width 19 height 19
type input "**********"
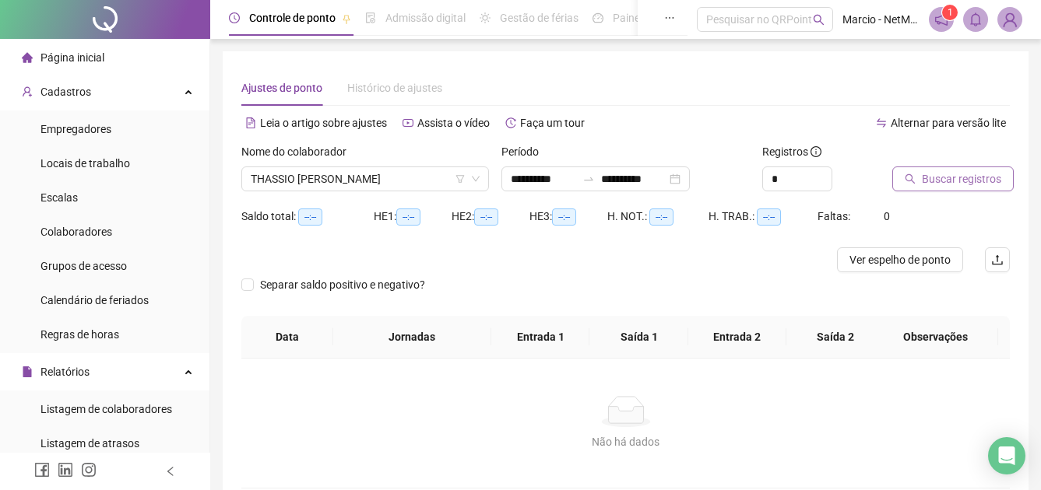
click at [939, 174] on span "Buscar registros" at bounding box center [961, 178] width 79 height 17
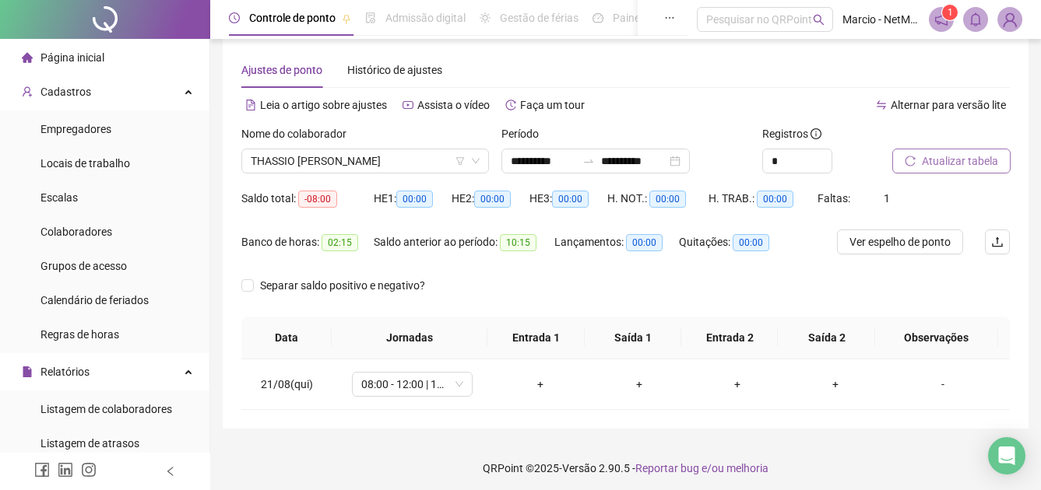
scroll to position [23, 0]
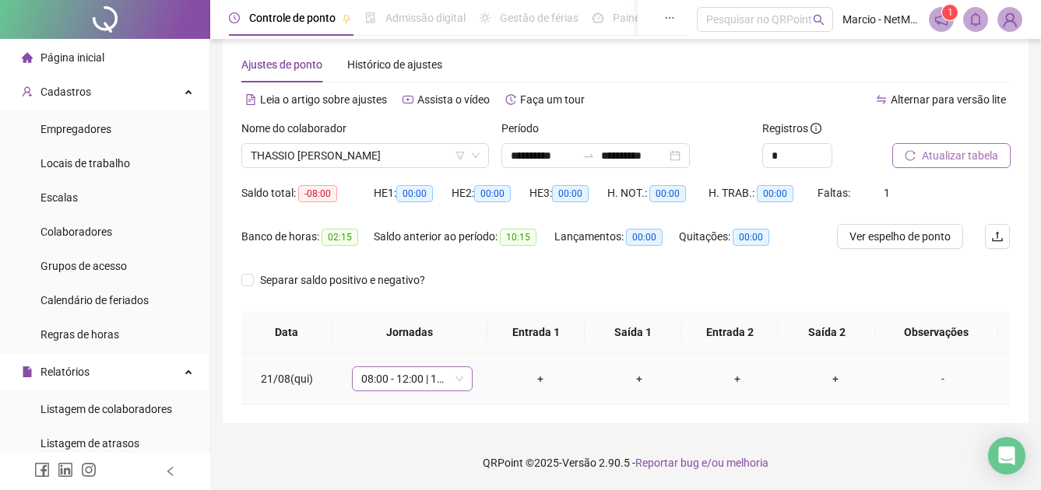
click at [446, 383] on span "08:00 - 12:00 | 13:00 - 17:00" at bounding box center [412, 378] width 102 height 23
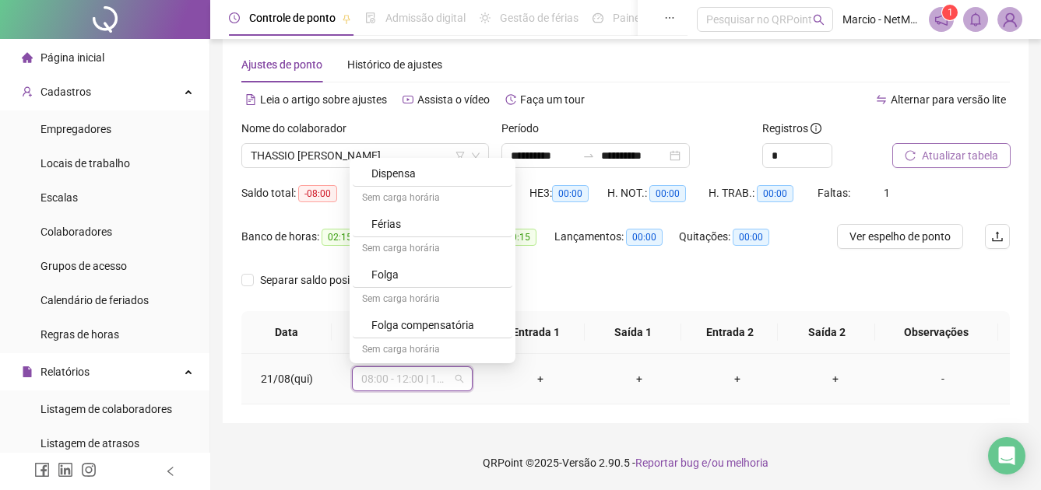
scroll to position [307, 0]
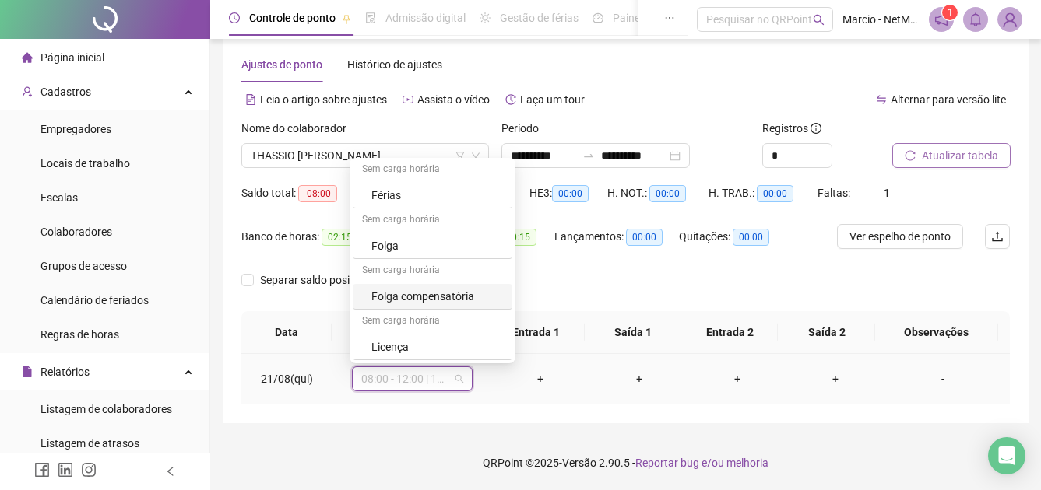
click at [411, 290] on div "Folga compensatória" at bounding box center [437, 296] width 132 height 17
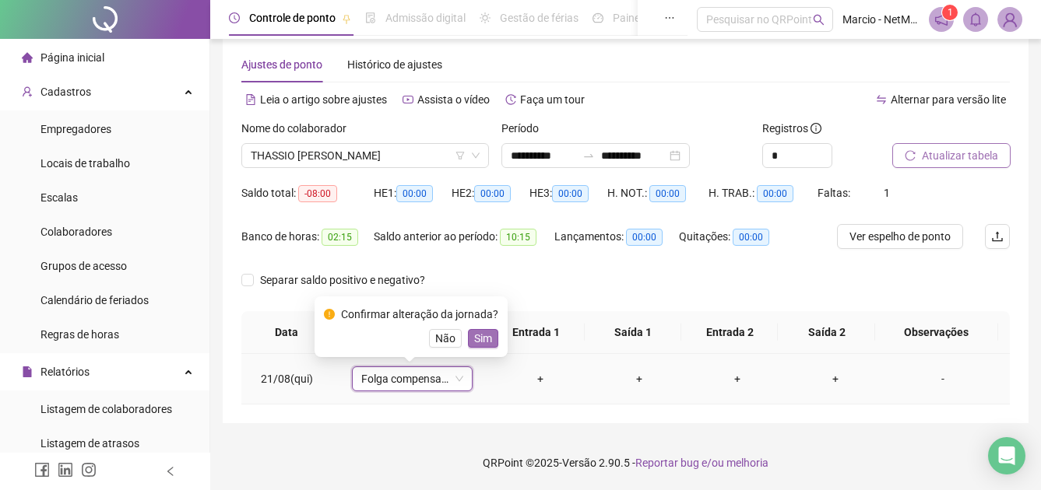
click at [489, 332] on button "Sim" at bounding box center [483, 338] width 30 height 19
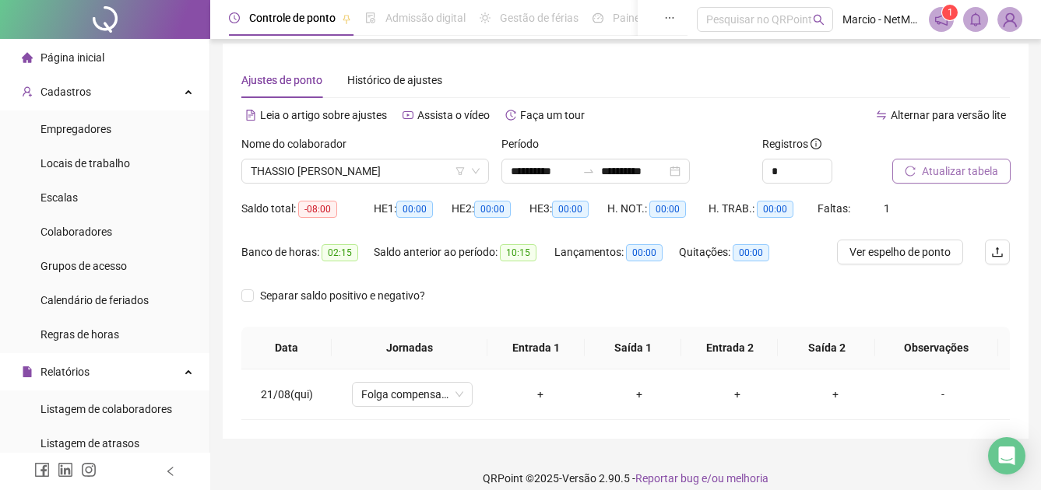
scroll to position [0, 0]
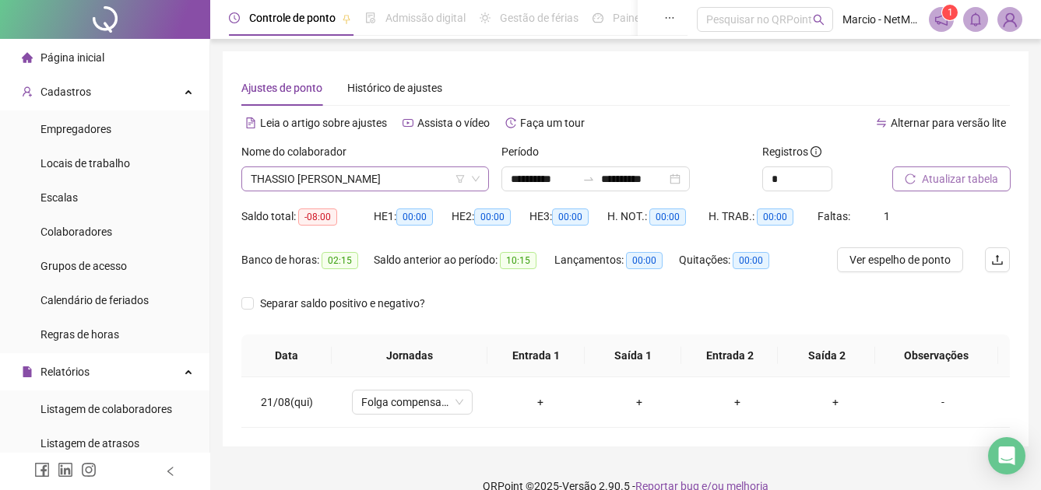
click at [479, 179] on icon "down" at bounding box center [475, 178] width 9 height 9
click at [457, 181] on icon "filter" at bounding box center [459, 178] width 9 height 9
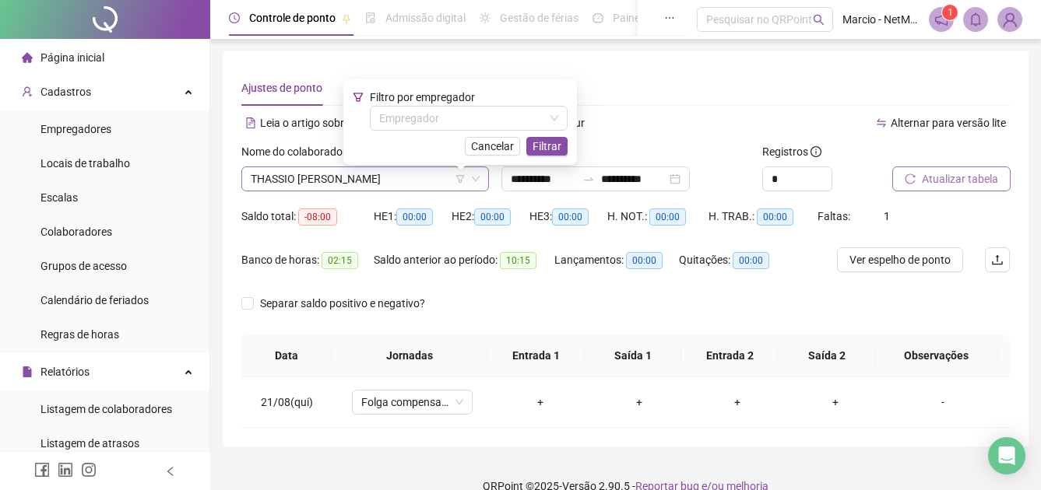
click at [425, 180] on span "THASSIO [PERSON_NAME]" at bounding box center [365, 178] width 229 height 23
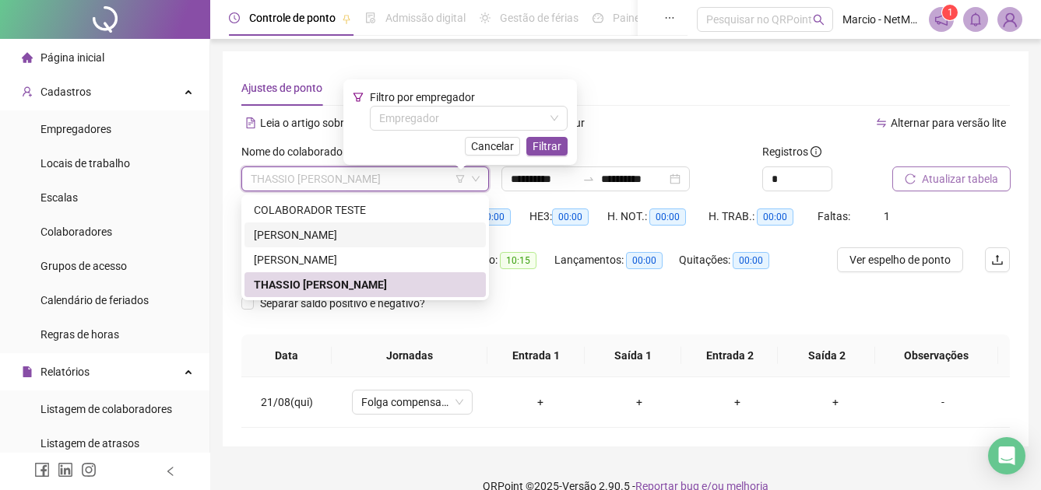
click at [385, 232] on div "[PERSON_NAME]" at bounding box center [365, 234] width 223 height 17
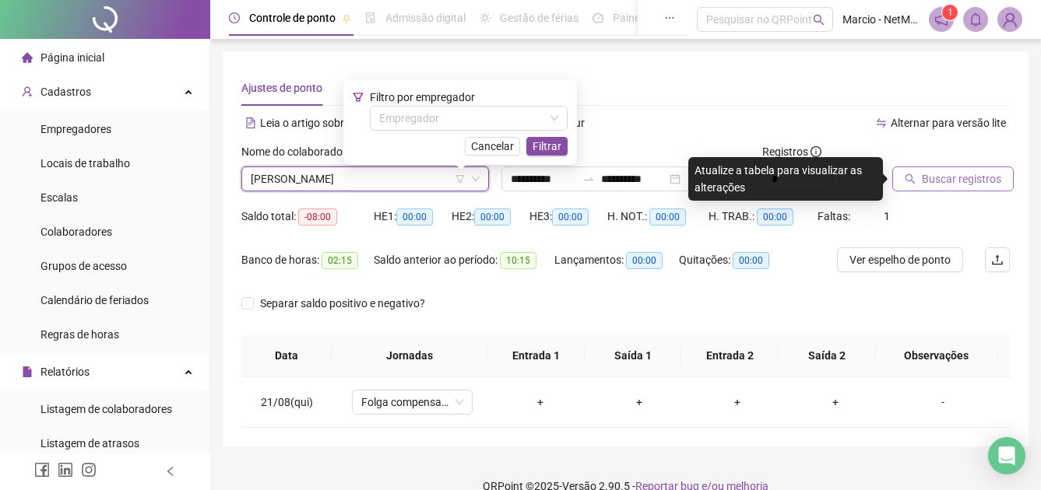
click at [641, 148] on div "Período" at bounding box center [625, 154] width 248 height 23
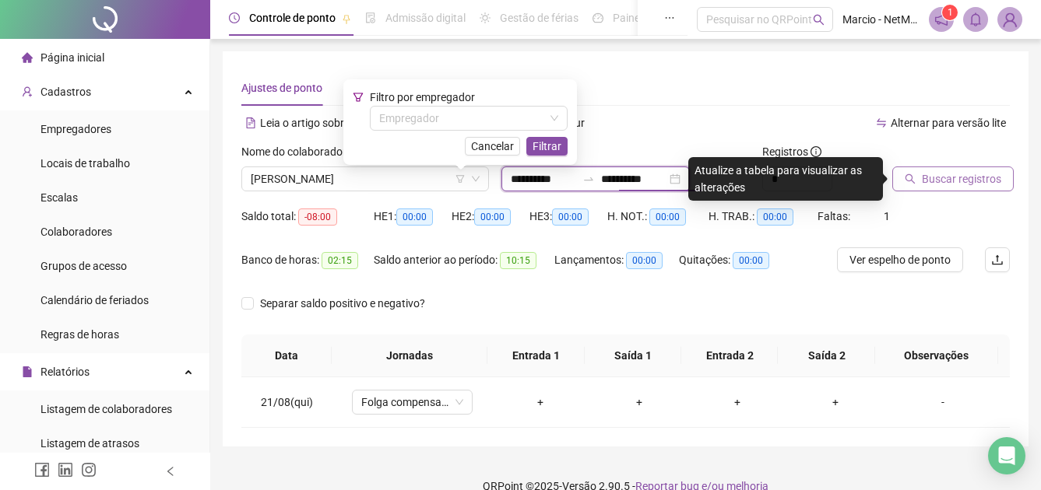
click at [666, 184] on input "**********" at bounding box center [633, 178] width 65 height 17
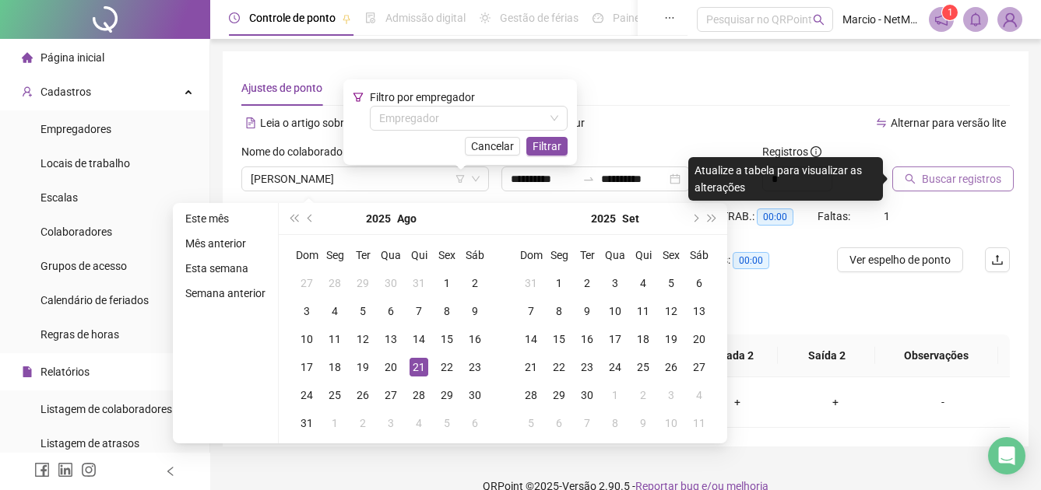
click at [750, 132] on div "Alternar para versão lite" at bounding box center [818, 123] width 384 height 25
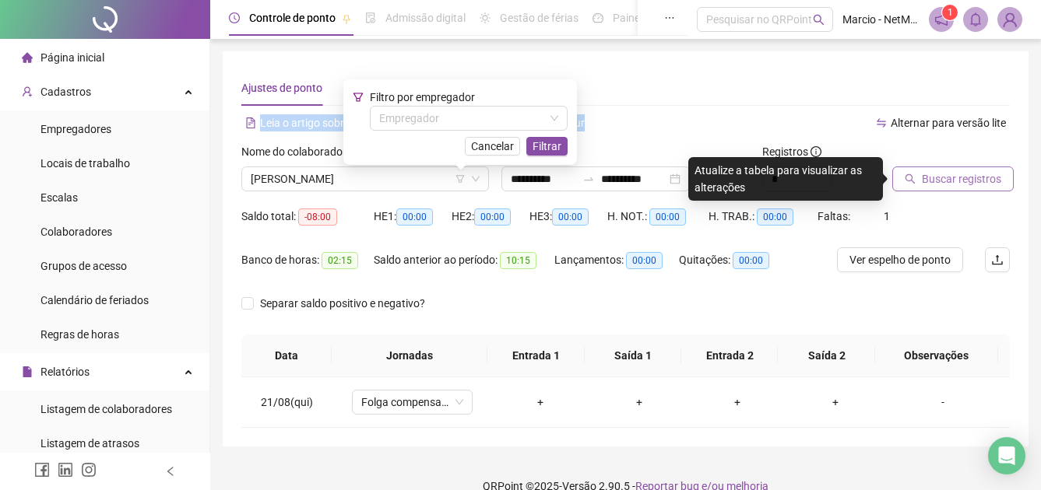
click at [642, 113] on div "**********" at bounding box center [625, 249] width 768 height 358
drag, startPoint x: 642, startPoint y: 113, endPoint x: 642, endPoint y: 184, distance: 70.8
click at [642, 184] on input "**********" at bounding box center [633, 178] width 65 height 17
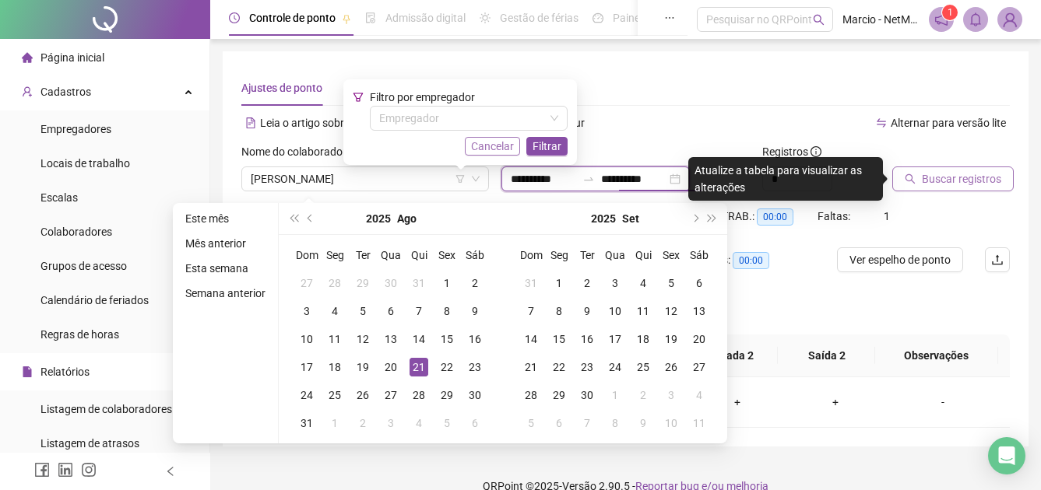
click at [498, 142] on span "Cancelar" at bounding box center [492, 146] width 43 height 17
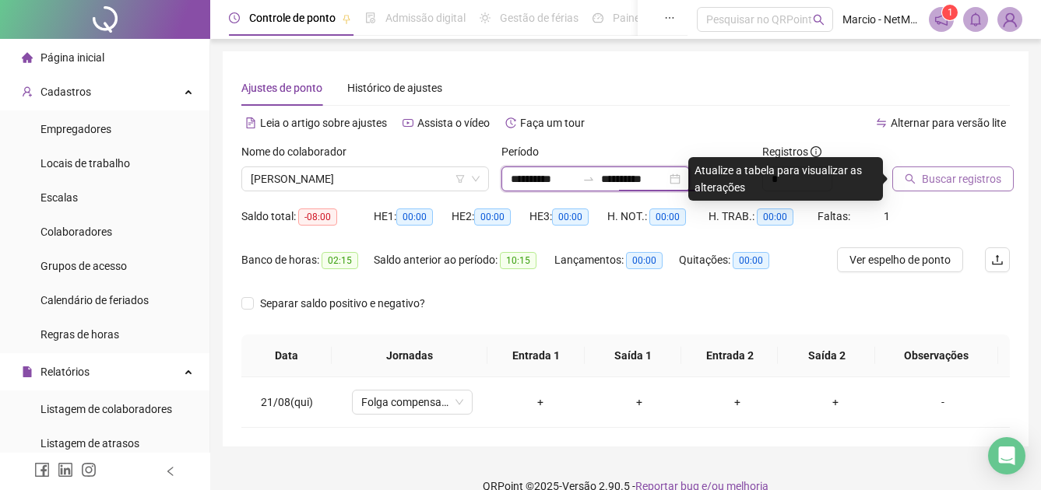
click at [645, 190] on div "**********" at bounding box center [595, 179] width 188 height 25
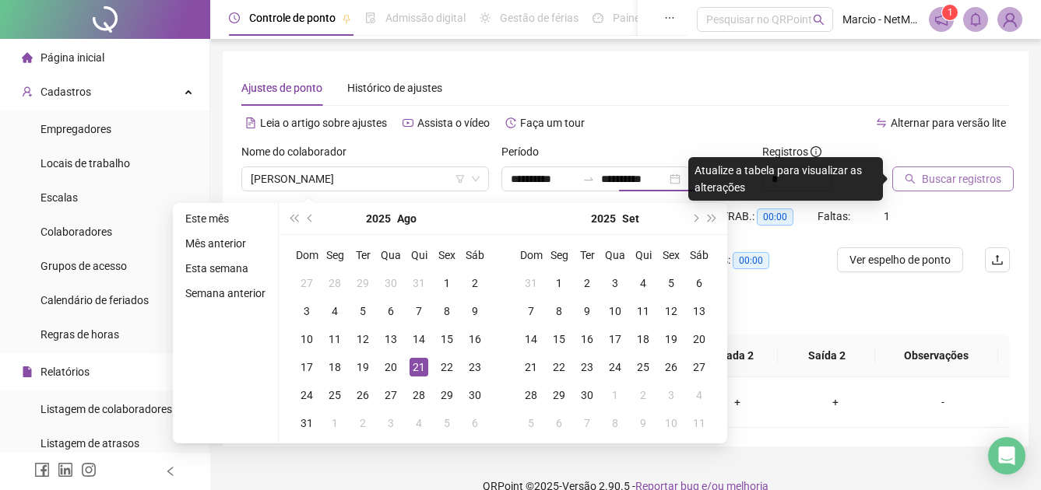
click at [683, 137] on div "Alternar para versão lite" at bounding box center [818, 130] width 384 height 25
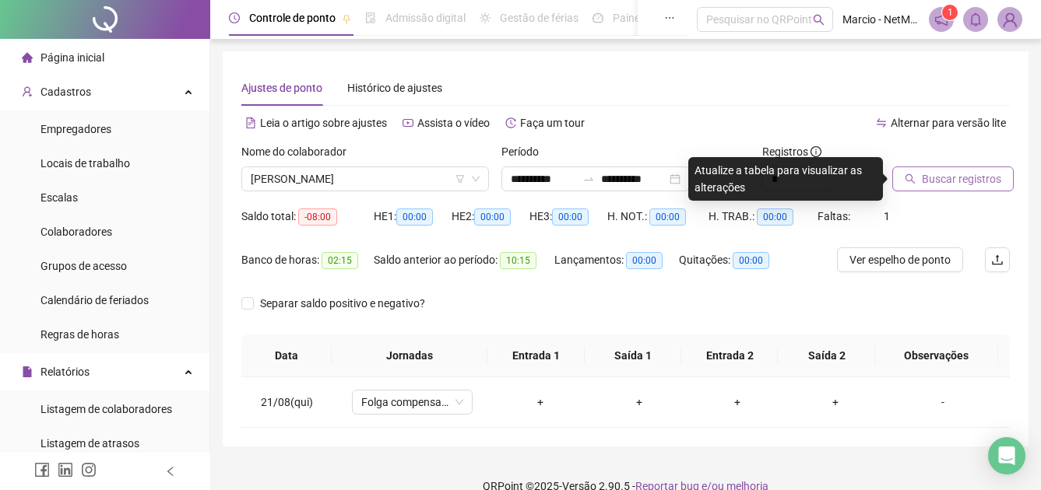
click at [924, 176] on span "Buscar registros" at bounding box center [961, 178] width 79 height 17
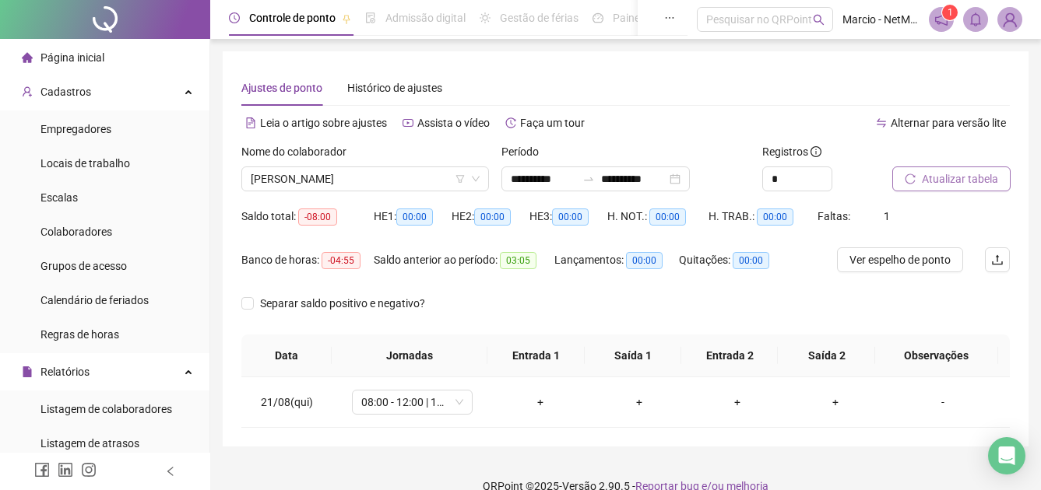
click at [123, 64] on li "Página inicial" at bounding box center [104, 57] width 203 height 31
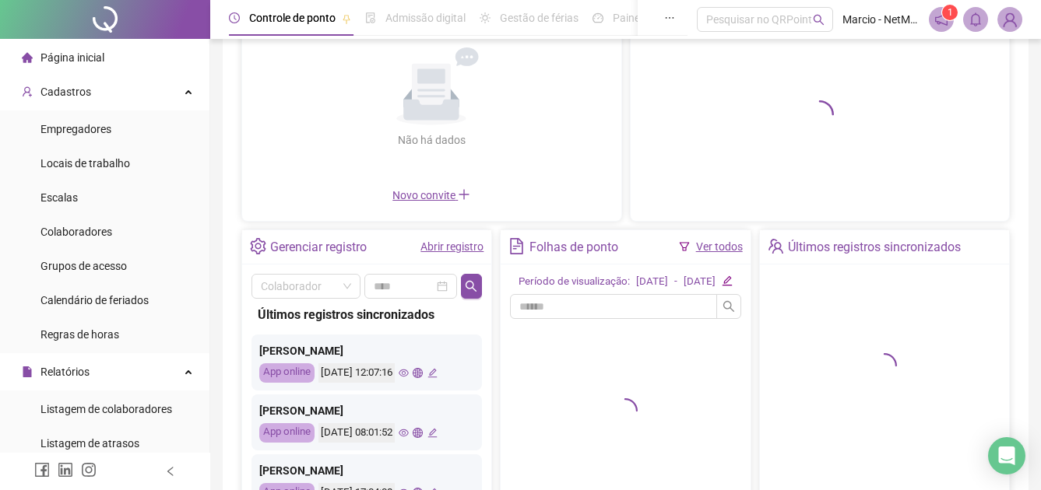
scroll to position [156, 0]
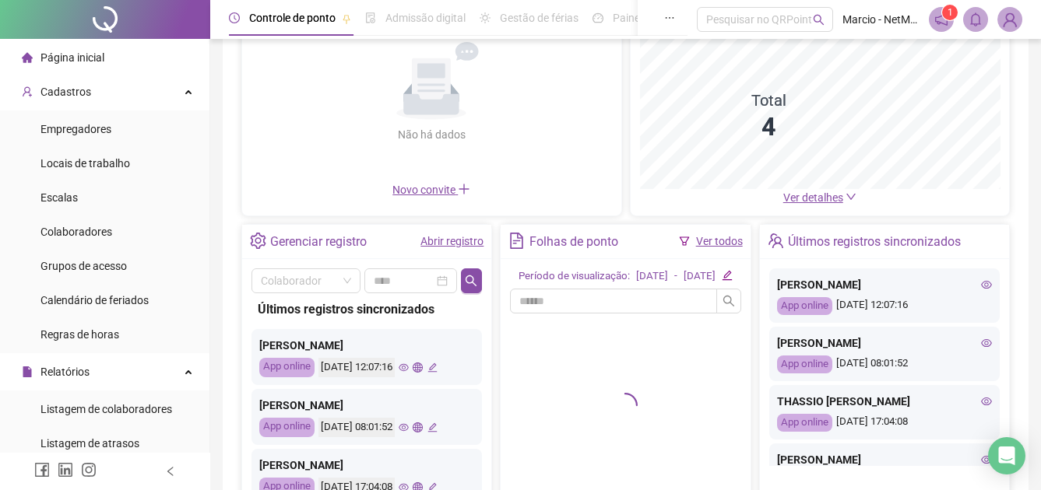
click at [451, 247] on link "Abrir registro" at bounding box center [451, 241] width 63 height 12
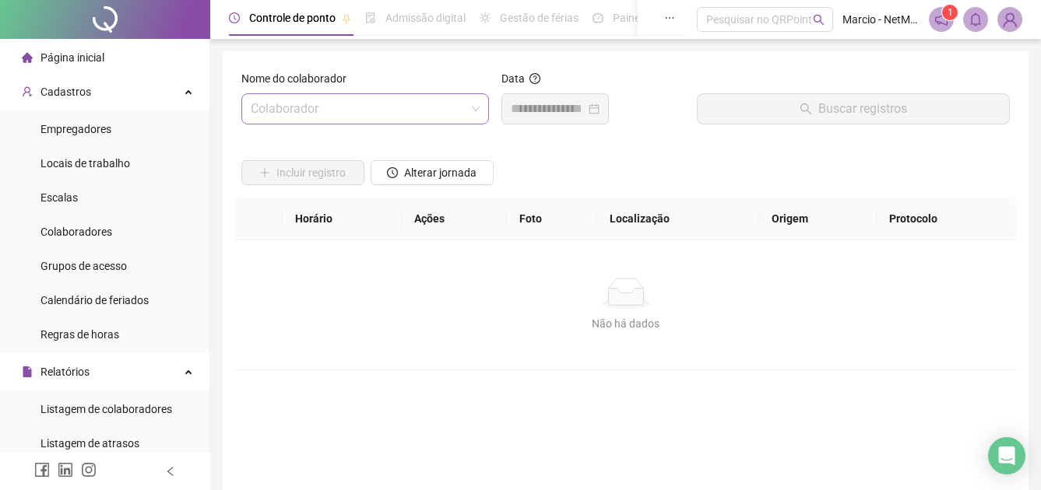
click at [384, 112] on input "search" at bounding box center [358, 109] width 215 height 30
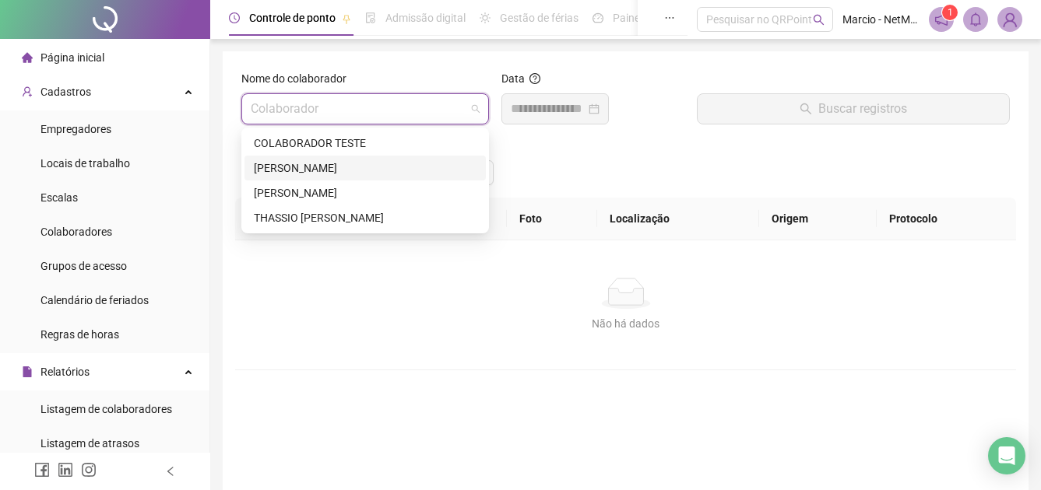
click at [354, 160] on div "[PERSON_NAME]" at bounding box center [365, 168] width 223 height 17
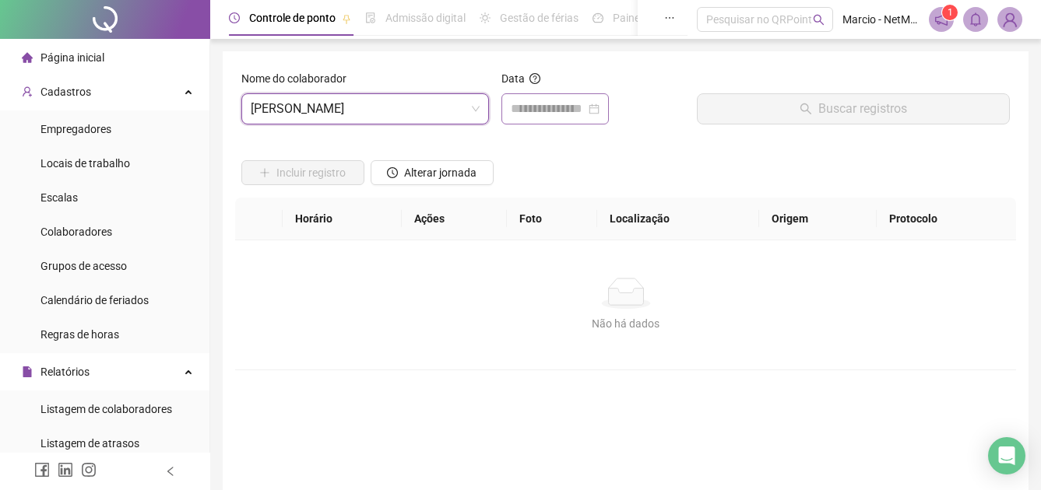
click at [599, 111] on div at bounding box center [555, 109] width 89 height 19
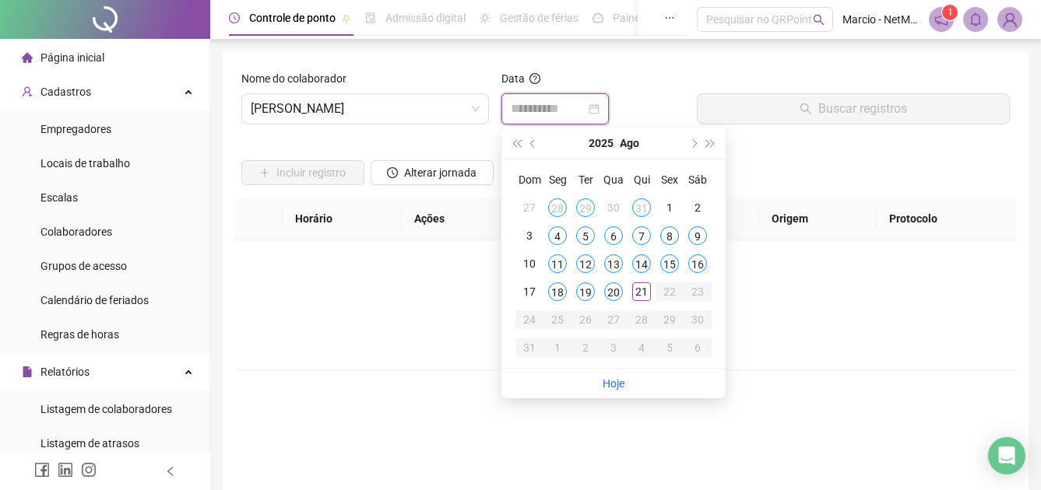
type input "**********"
click at [644, 259] on div "14" at bounding box center [641, 264] width 19 height 19
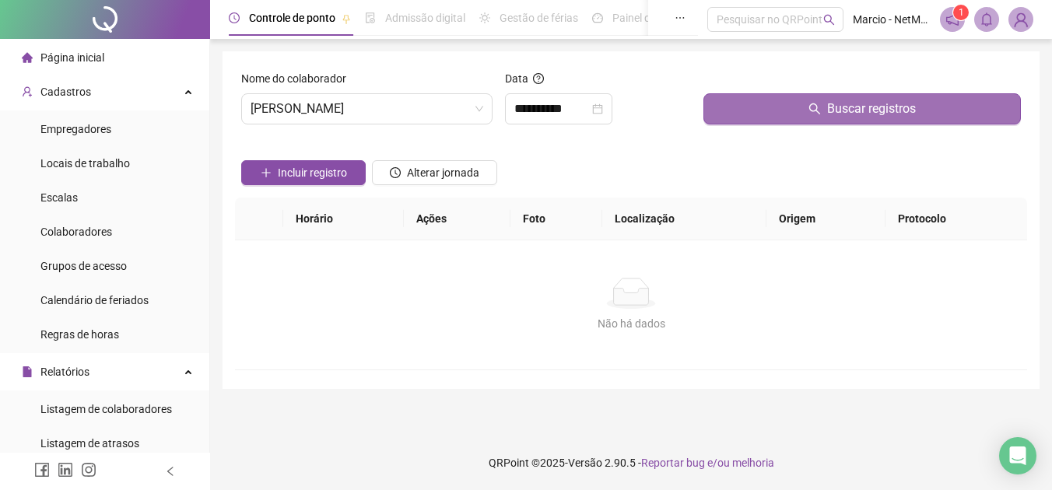
click at [755, 119] on button "Buscar registros" at bounding box center [863, 108] width 318 height 31
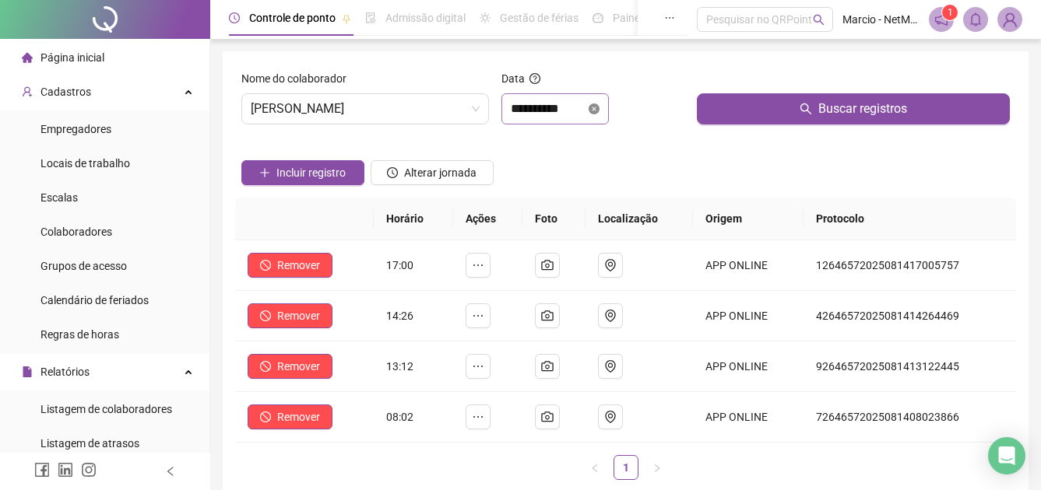
click at [599, 111] on icon "close-circle" at bounding box center [593, 109] width 11 height 11
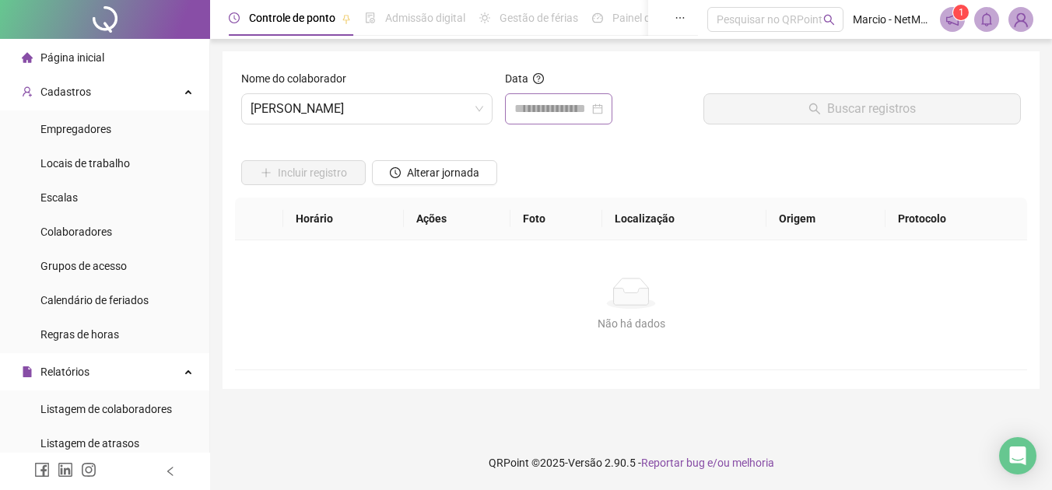
click at [603, 111] on div at bounding box center [558, 109] width 89 height 19
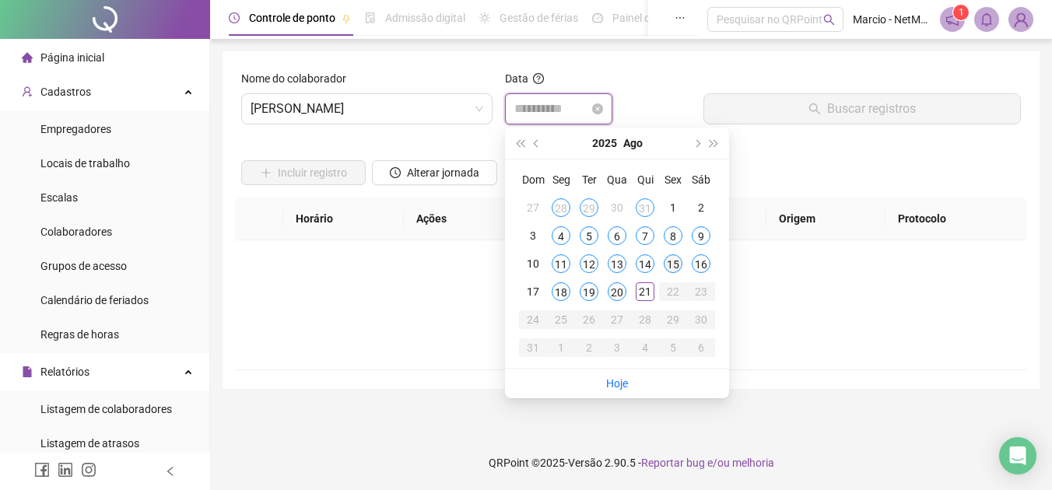
type input "**********"
click at [672, 260] on div "15" at bounding box center [673, 264] width 19 height 19
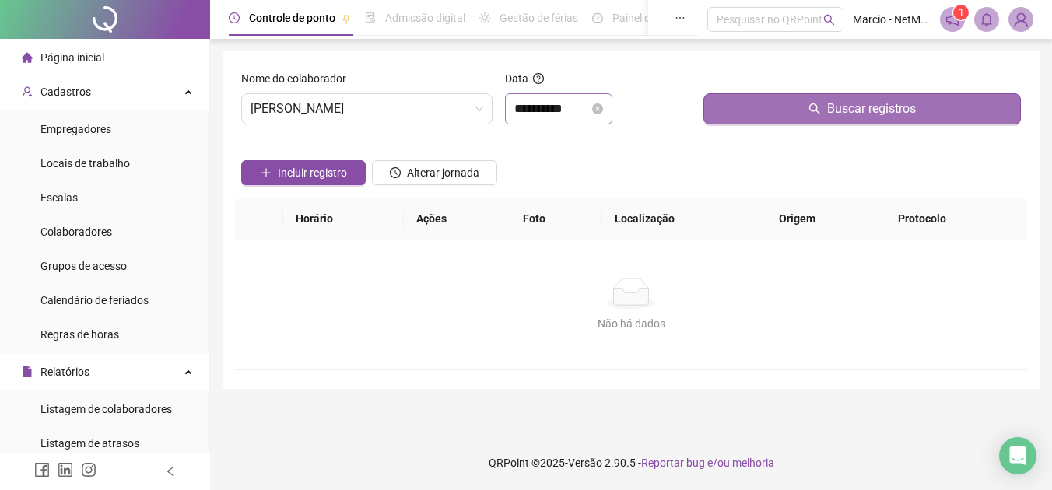
click at [806, 112] on button "Buscar registros" at bounding box center [863, 108] width 318 height 31
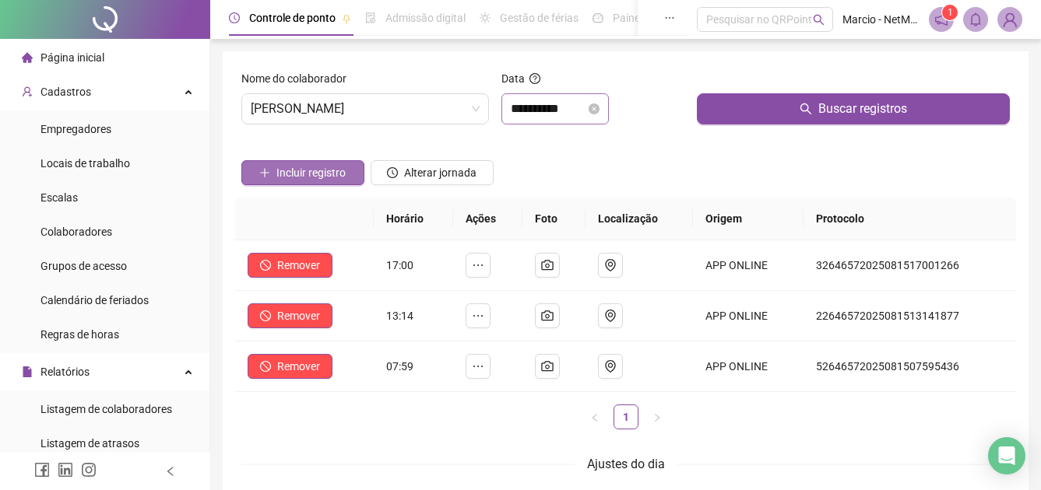
click at [345, 171] on span "Incluir registro" at bounding box center [310, 172] width 69 height 17
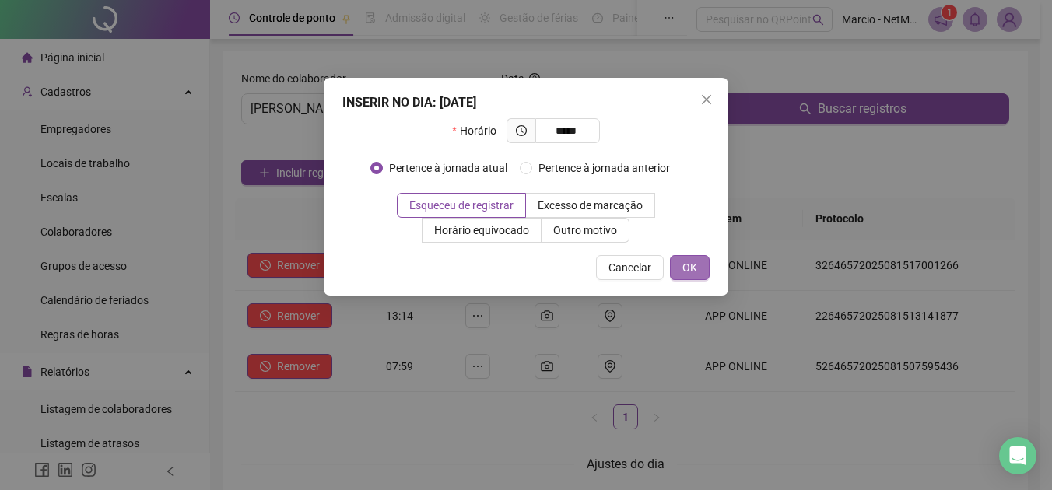
type input "*****"
click at [692, 278] on button "OK" at bounding box center [690, 267] width 40 height 25
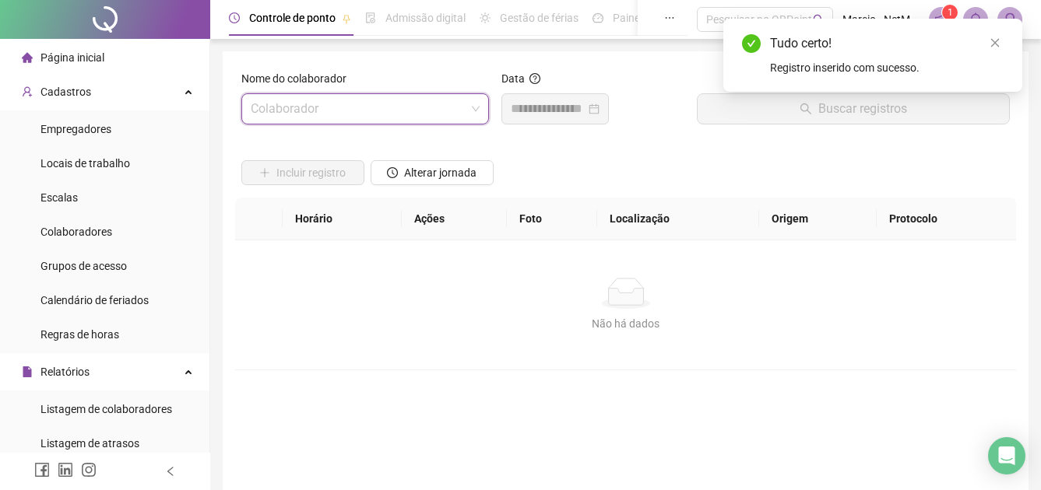
click at [477, 106] on span at bounding box center [365, 109] width 229 height 30
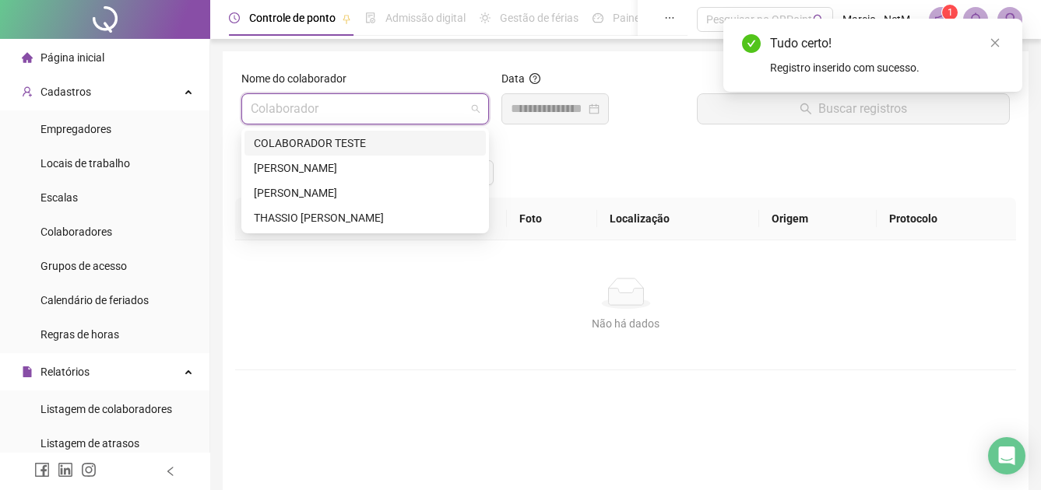
click at [599, 114] on div at bounding box center [555, 109] width 89 height 19
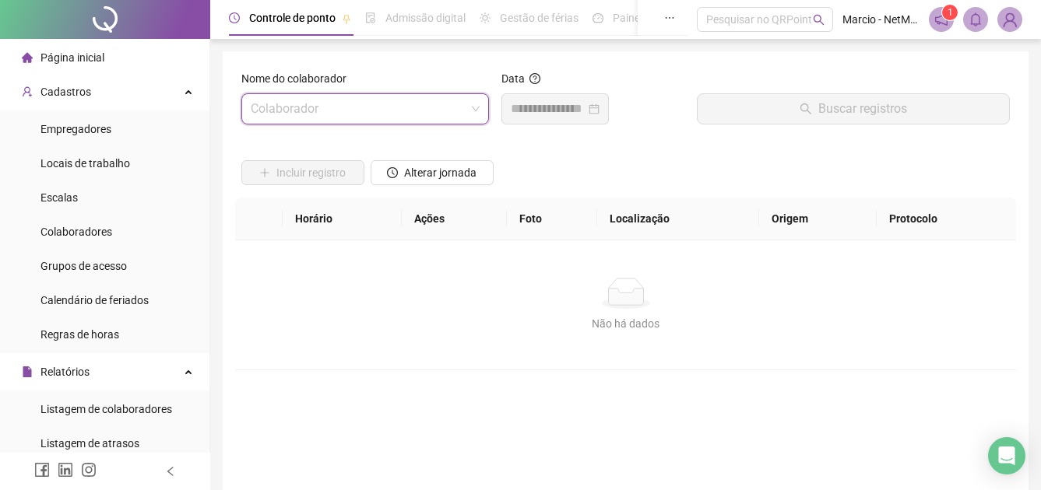
click at [422, 116] on input "search" at bounding box center [358, 109] width 215 height 30
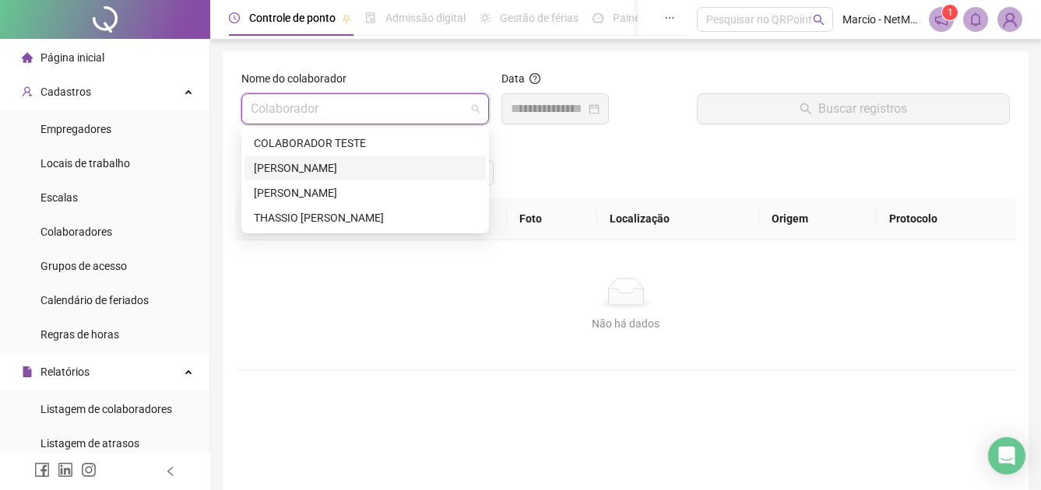
click at [415, 170] on div "[PERSON_NAME]" at bounding box center [365, 168] width 223 height 17
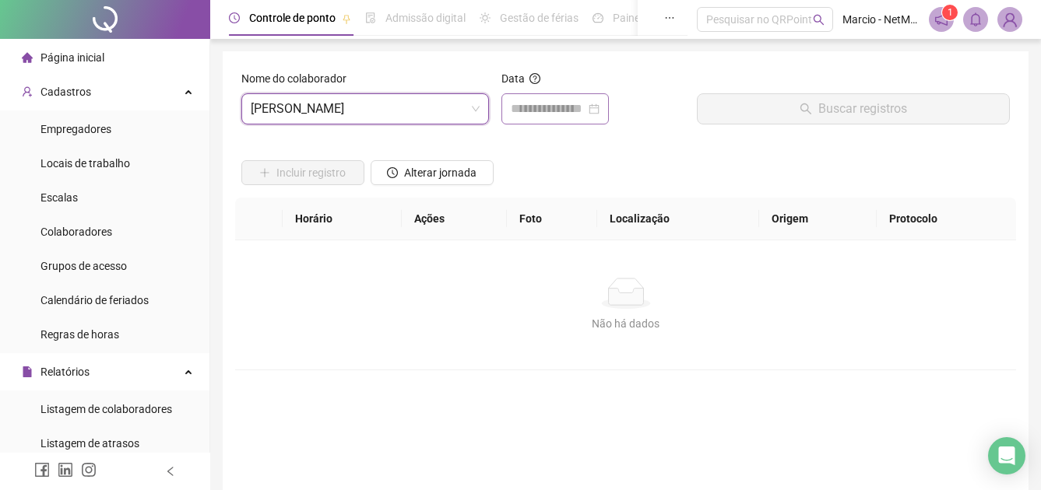
click at [599, 107] on div at bounding box center [555, 109] width 89 height 19
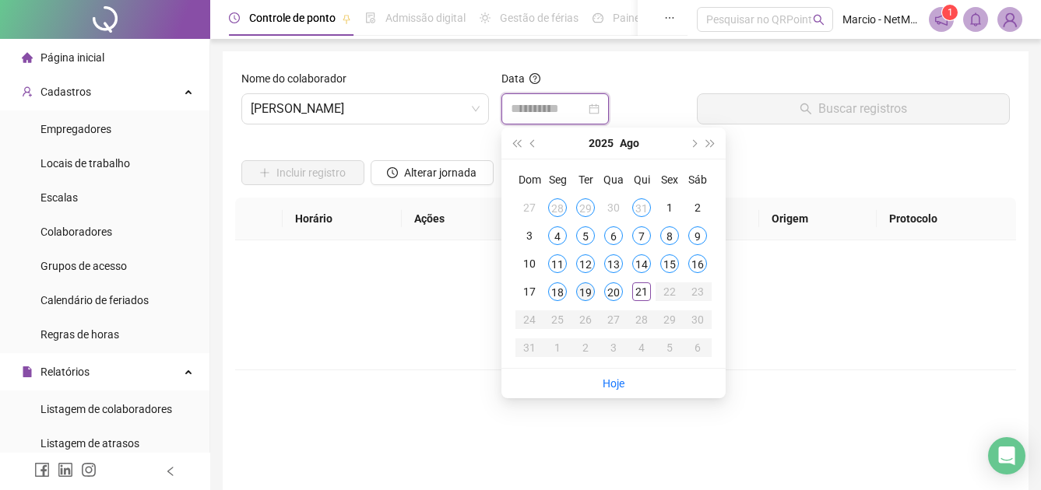
type input "**********"
click at [589, 288] on div "19" at bounding box center [585, 292] width 19 height 19
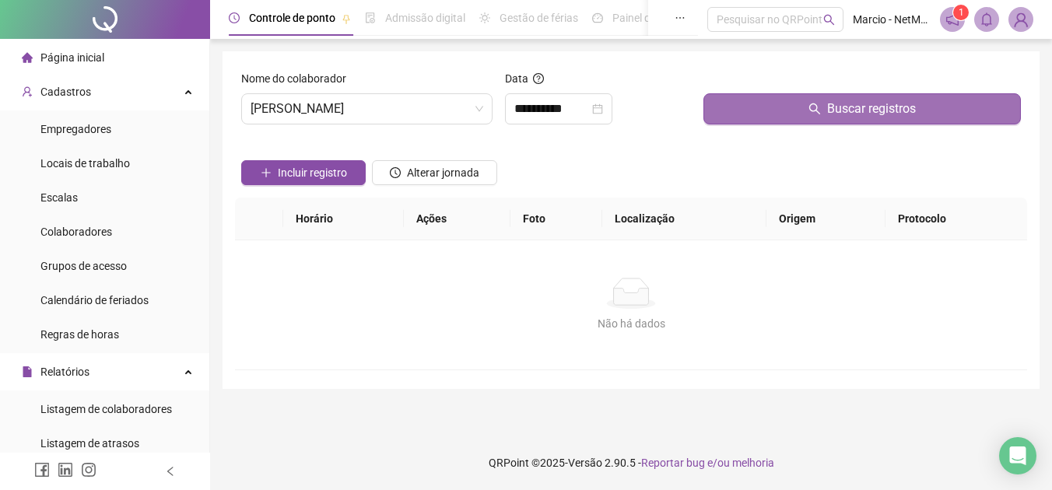
click at [759, 117] on button "Buscar registros" at bounding box center [863, 108] width 318 height 31
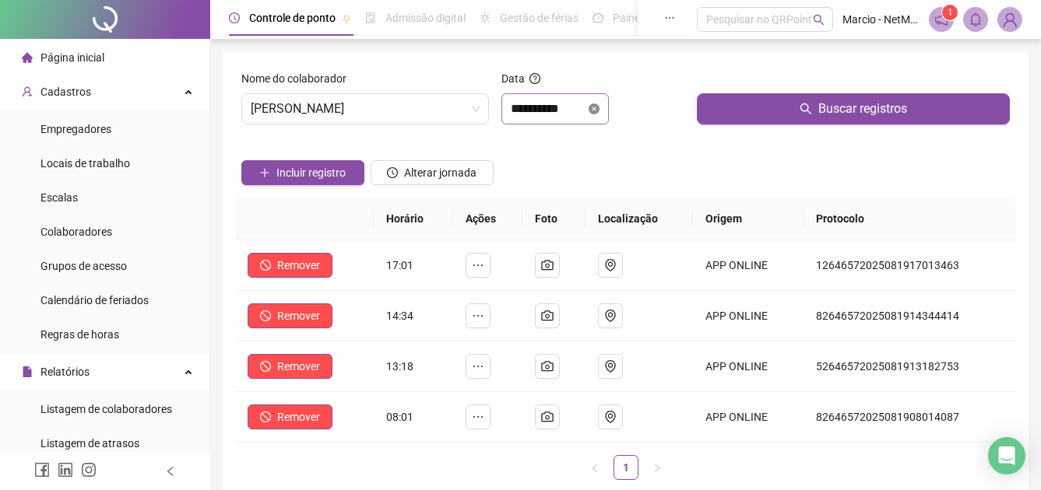
click at [599, 108] on icon "close-circle" at bounding box center [593, 109] width 11 height 11
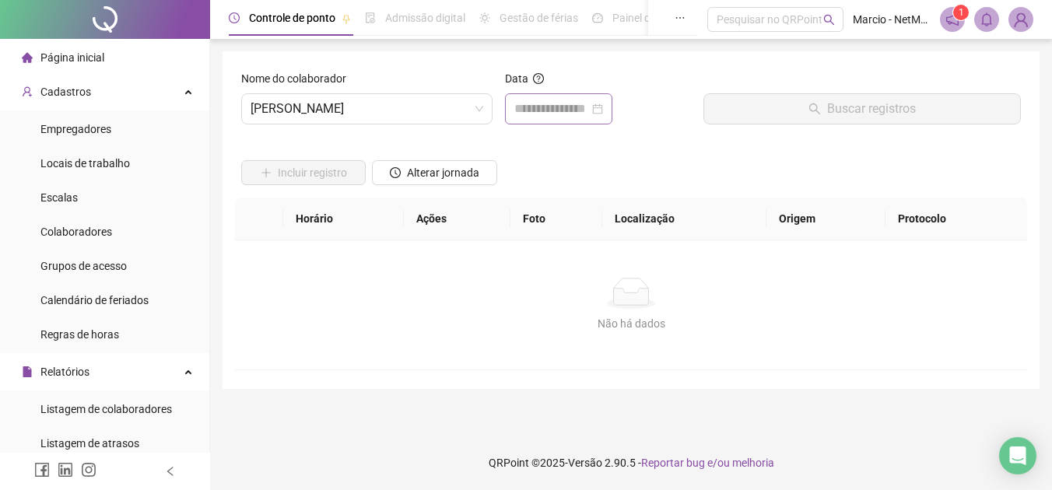
click at [603, 108] on div at bounding box center [558, 109] width 89 height 19
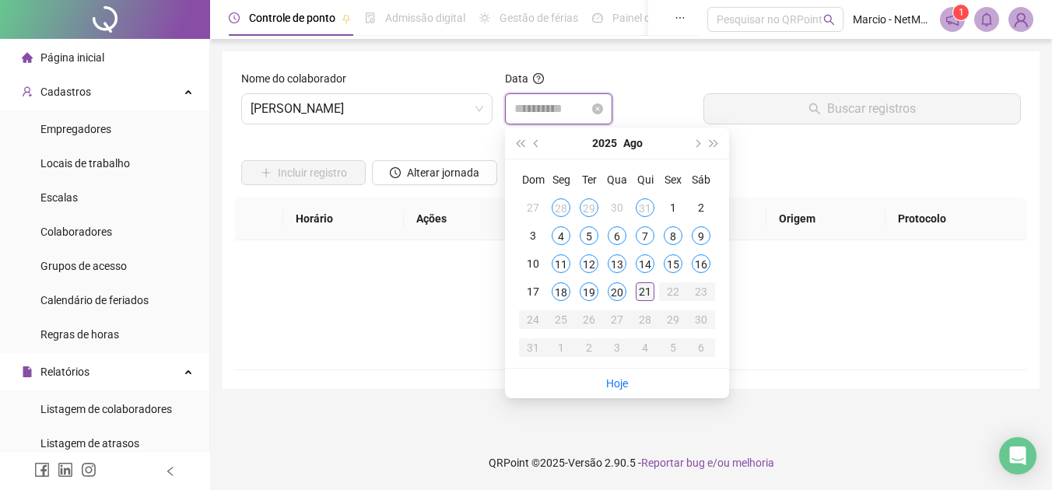
type input "**********"
click at [637, 293] on div "21" at bounding box center [645, 292] width 19 height 19
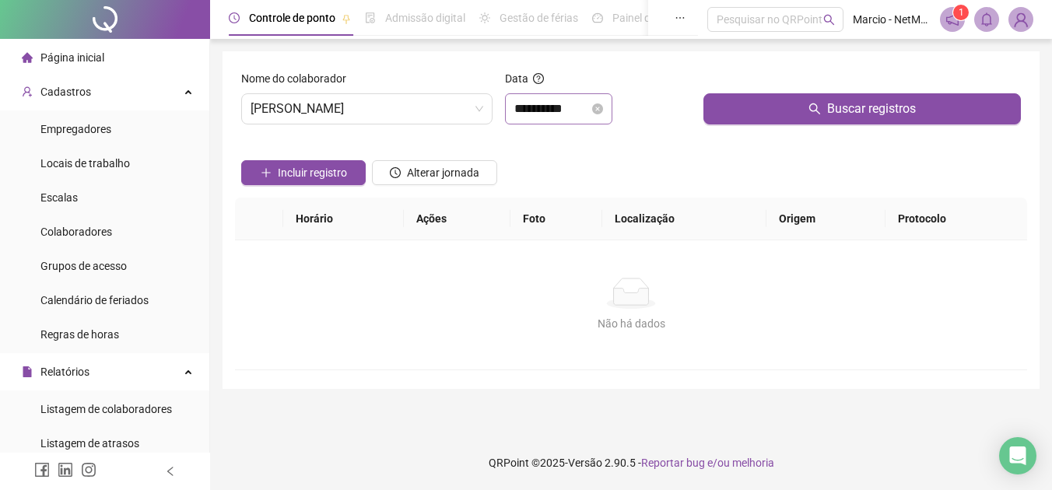
click at [791, 89] on div at bounding box center [863, 81] width 318 height 23
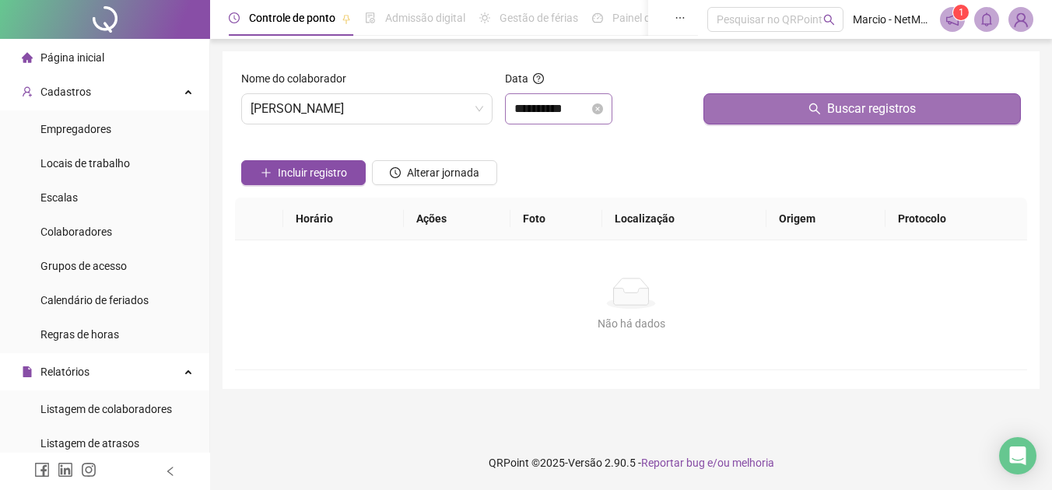
click at [792, 104] on button "Buscar registros" at bounding box center [863, 108] width 318 height 31
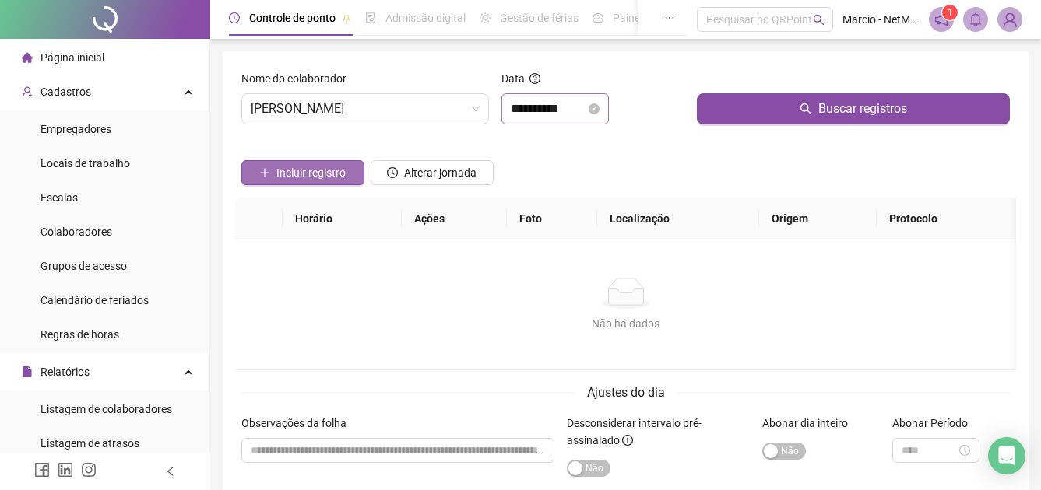
click at [344, 171] on span "Incluir registro" at bounding box center [310, 172] width 69 height 17
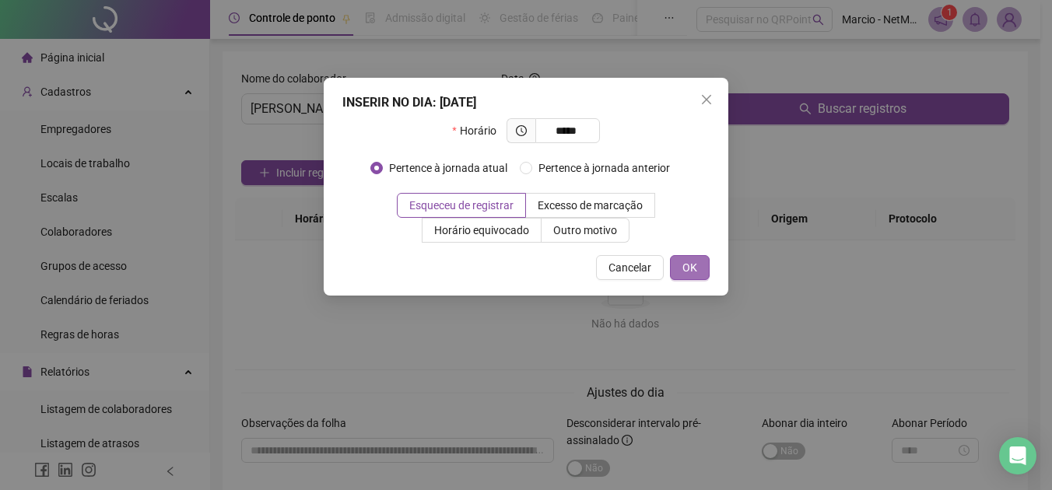
type input "*****"
click at [697, 256] on button "OK" at bounding box center [690, 267] width 40 height 25
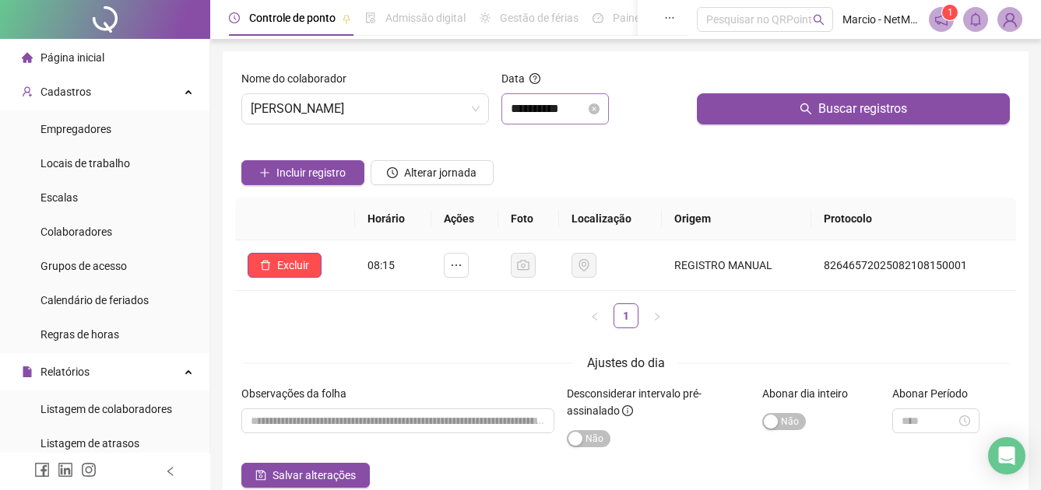
click at [136, 54] on li "Página inicial" at bounding box center [104, 57] width 203 height 31
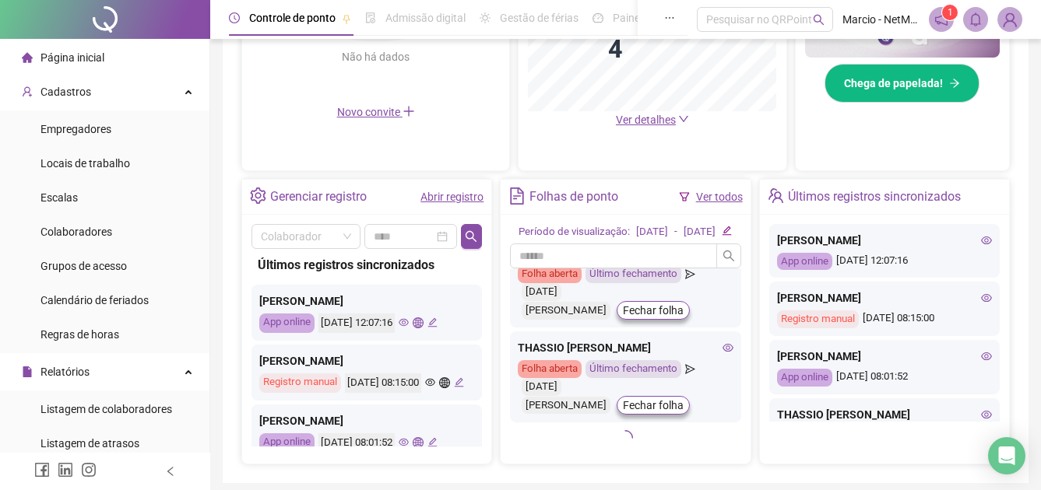
scroll to position [265, 0]
click at [722, 349] on icon "eye" at bounding box center [727, 347] width 11 height 11
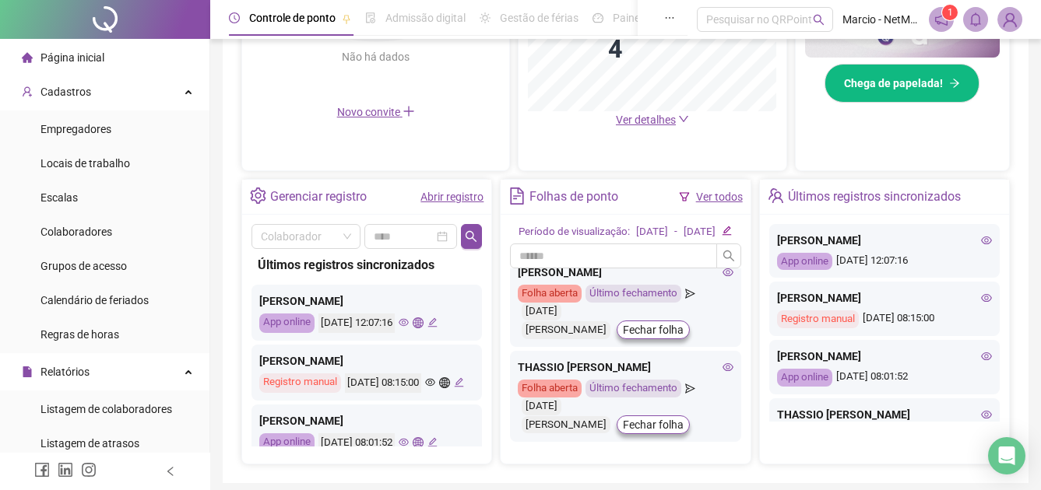
click at [732, 236] on icon "edit" at bounding box center [727, 231] width 10 height 10
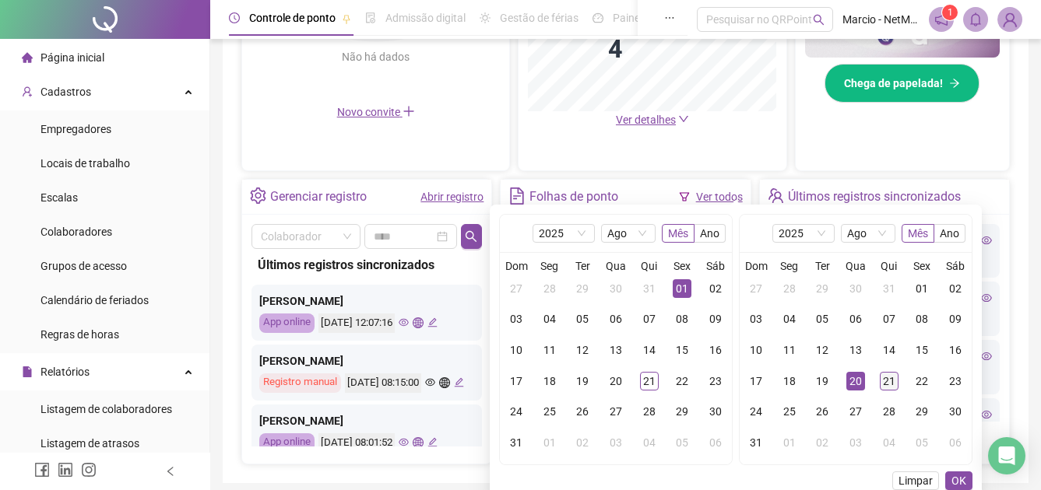
click at [890, 372] on div "21" at bounding box center [889, 381] width 19 height 19
click at [962, 483] on span "OK" at bounding box center [958, 480] width 15 height 17
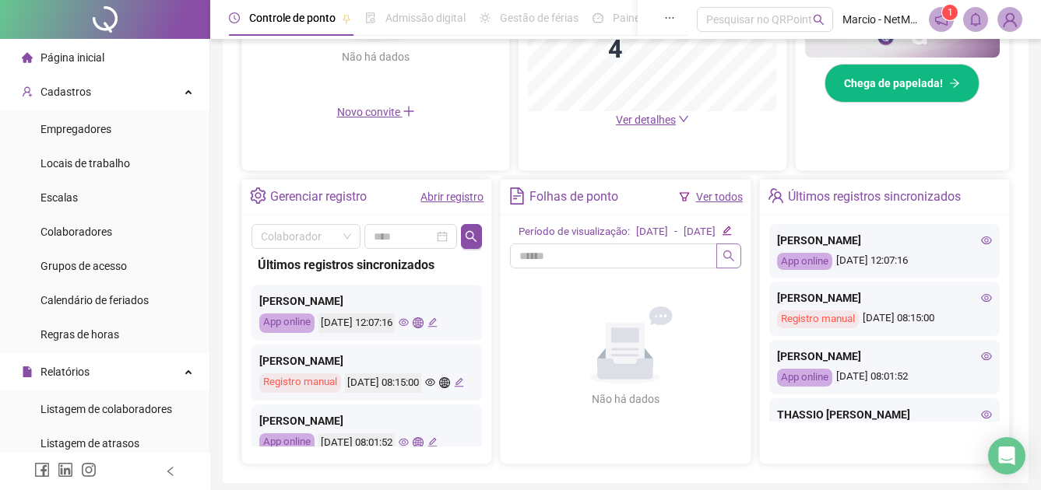
click at [722, 262] on icon "search" at bounding box center [728, 256] width 12 height 12
click at [637, 267] on input "text" at bounding box center [613, 256] width 206 height 25
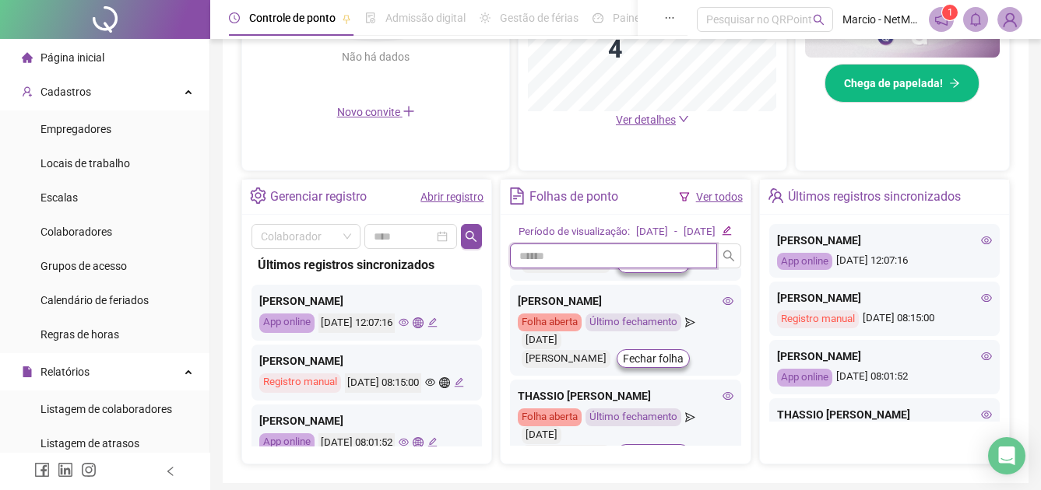
scroll to position [233, 0]
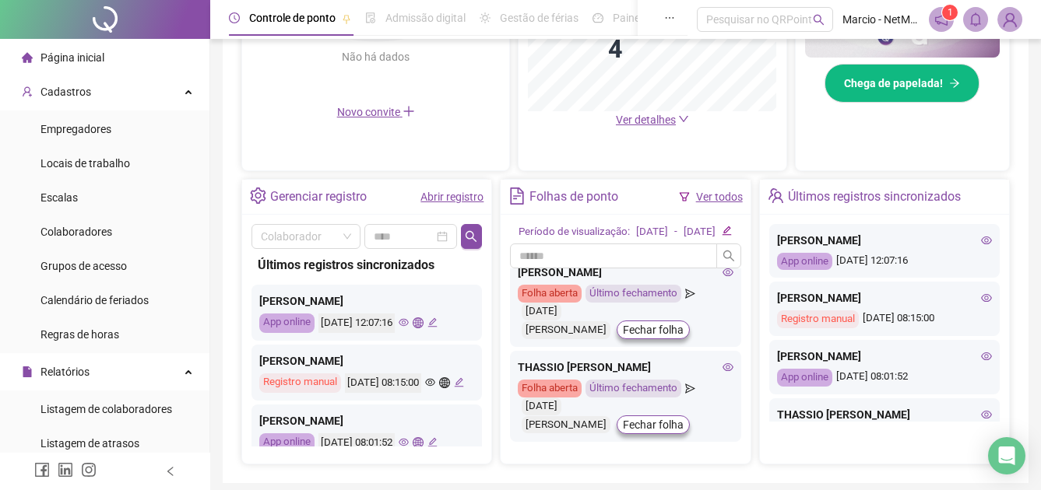
click at [722, 373] on icon "eye" at bounding box center [727, 367] width 11 height 11
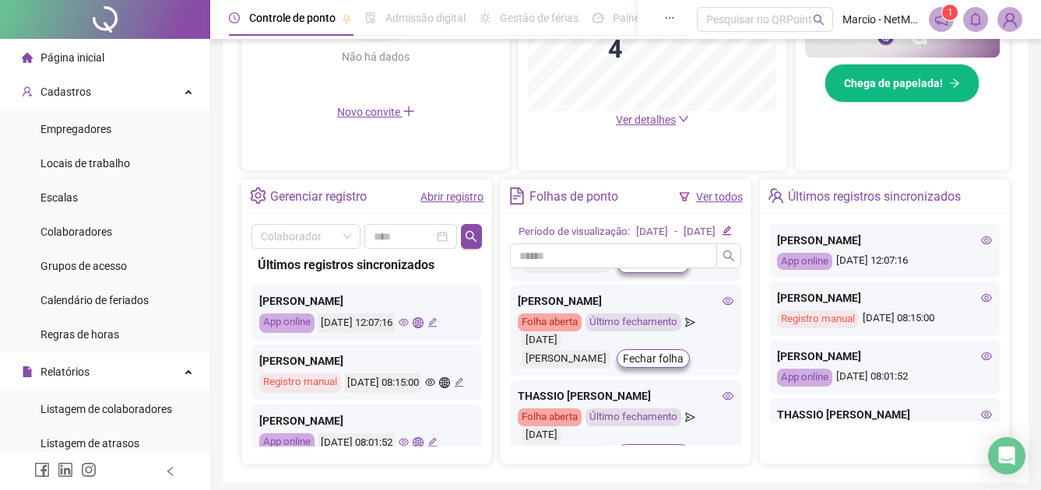
click at [730, 236] on icon "edit" at bounding box center [727, 231] width 10 height 10
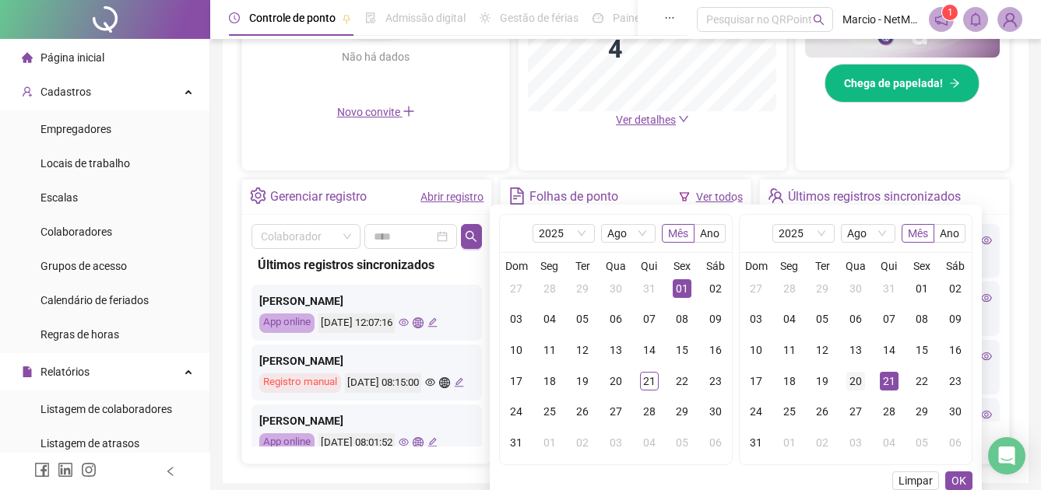
click at [864, 380] on div "20" at bounding box center [855, 381] width 19 height 19
click at [949, 476] on button "OK" at bounding box center [958, 481] width 27 height 19
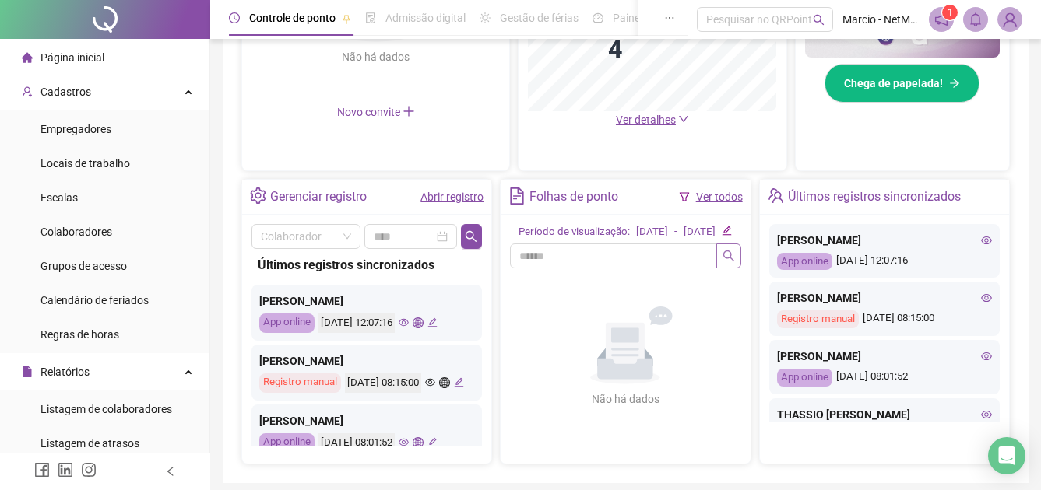
click at [732, 262] on icon "search" at bounding box center [728, 256] width 12 height 12
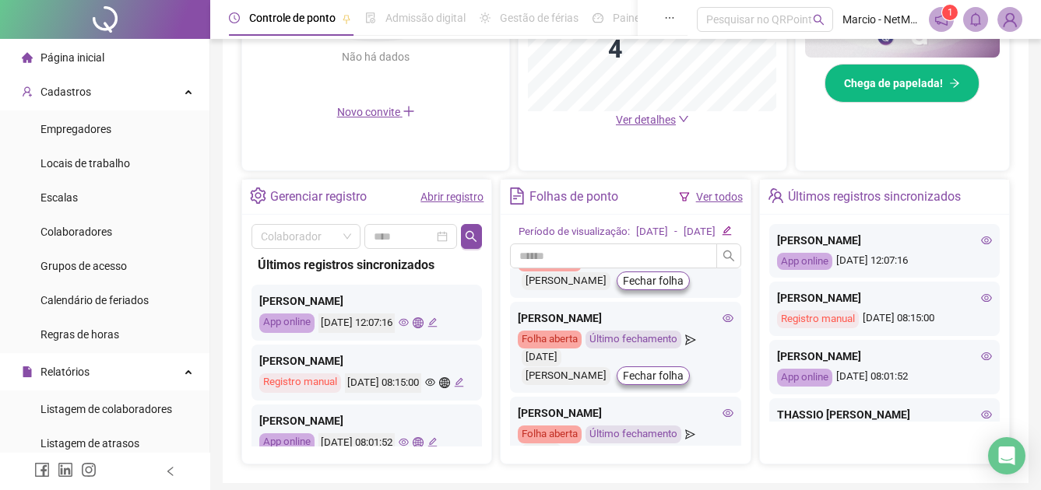
scroll to position [78, 0]
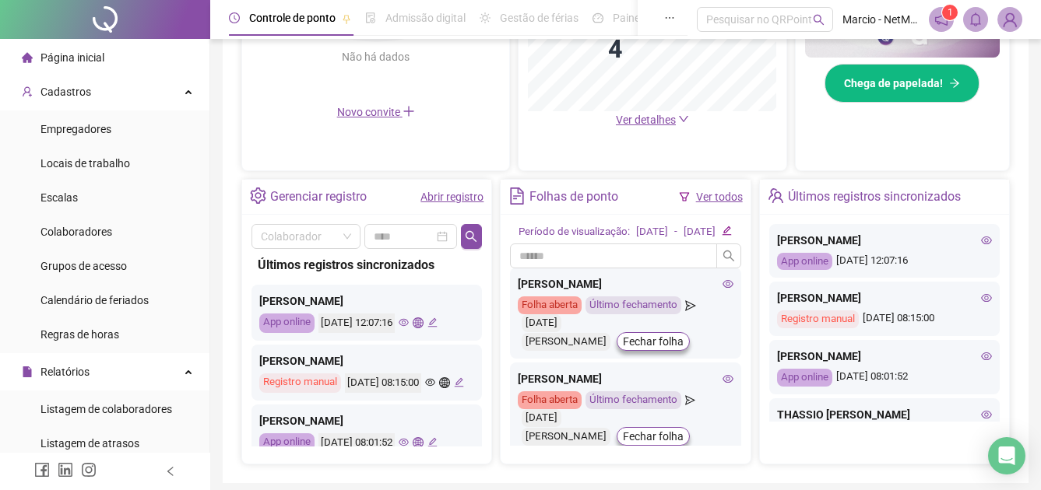
click at [722, 288] on icon "eye" at bounding box center [727, 284] width 11 height 8
